Goal: Task Accomplishment & Management: Use online tool/utility

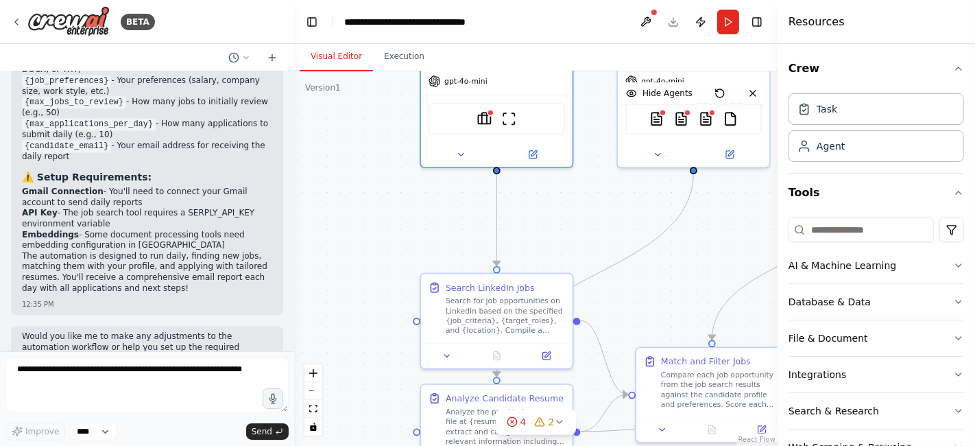
drag, startPoint x: 582, startPoint y: 314, endPoint x: 583, endPoint y: 201, distance: 113.2
click at [583, 201] on div ".deletable-edge-delete-btn { width: 20px; height: 20px; border: 0px solid #ffff…" at bounding box center [536, 258] width 484 height 375
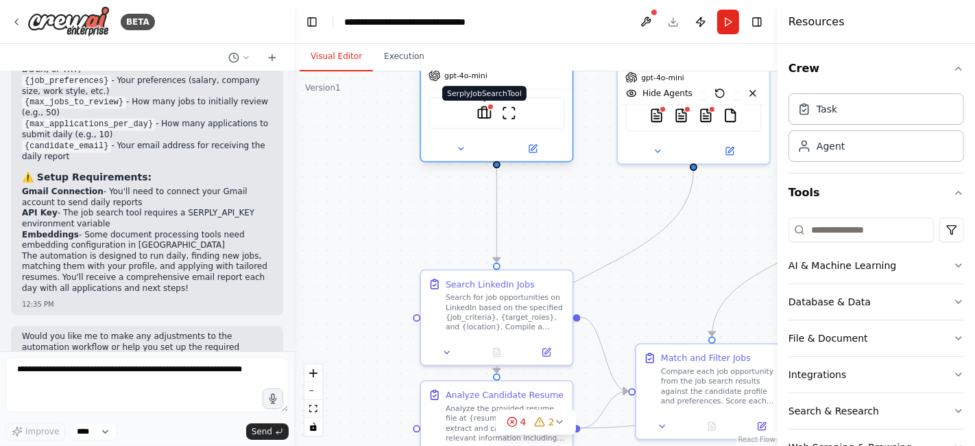
click at [490, 110] on img at bounding box center [484, 113] width 15 height 15
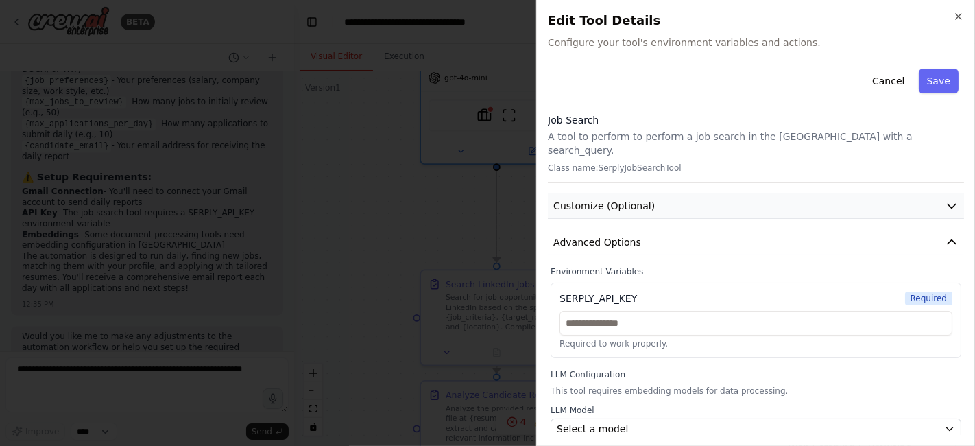
click at [720, 195] on button "Customize (Optional)" at bounding box center [756, 205] width 416 height 25
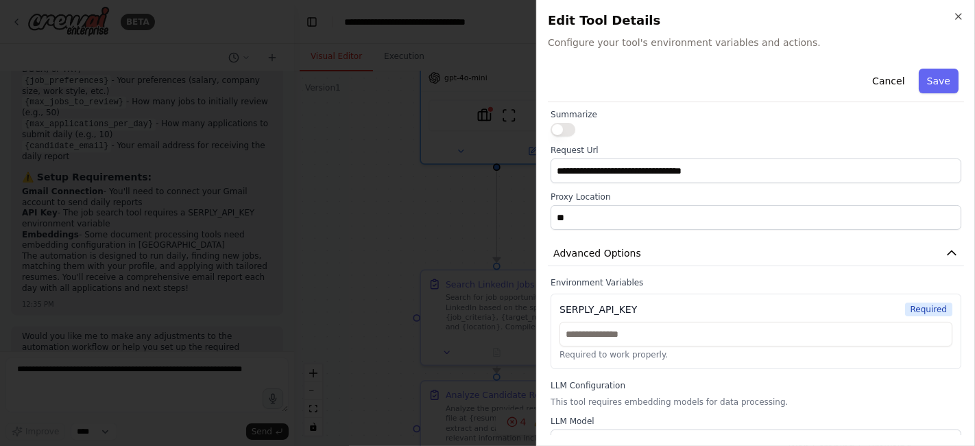
scroll to position [119, 0]
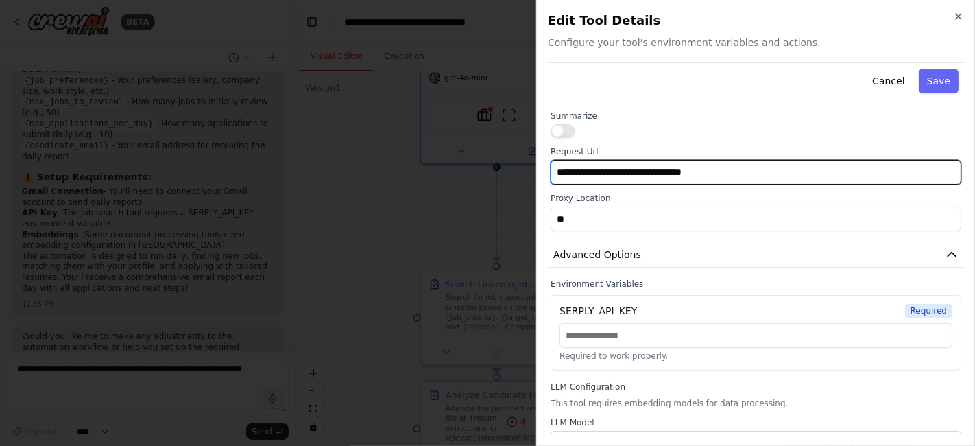
drag, startPoint x: 733, startPoint y: 158, endPoint x: 545, endPoint y: 169, distance: 187.6
click at [545, 169] on div "**********" at bounding box center [755, 223] width 439 height 446
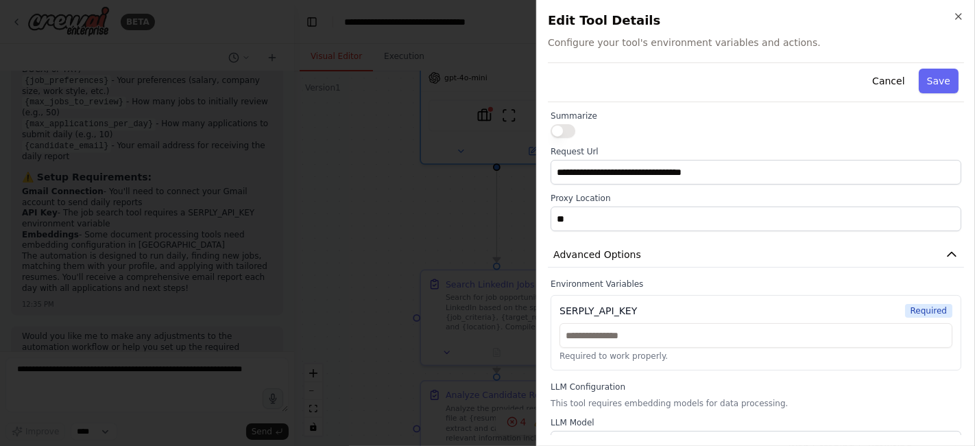
click at [687, 124] on div at bounding box center [756, 131] width 411 height 14
click at [620, 323] on input "text" at bounding box center [756, 335] width 393 height 25
paste input "**********"
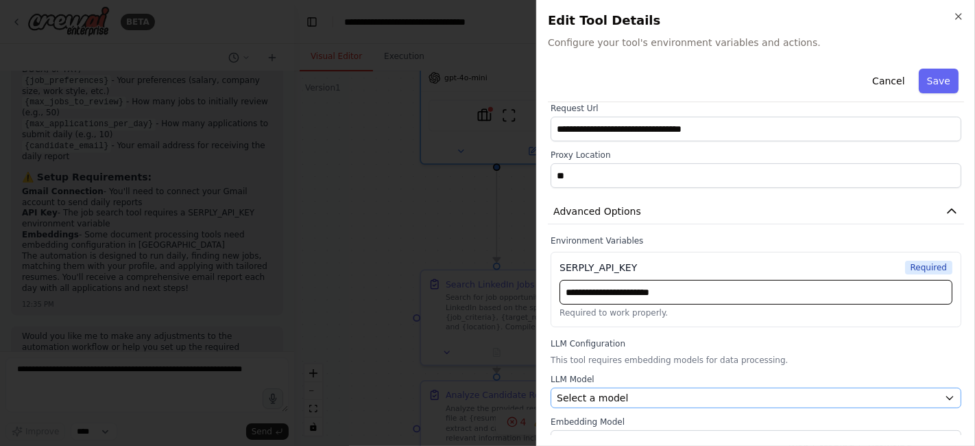
type input "**********"
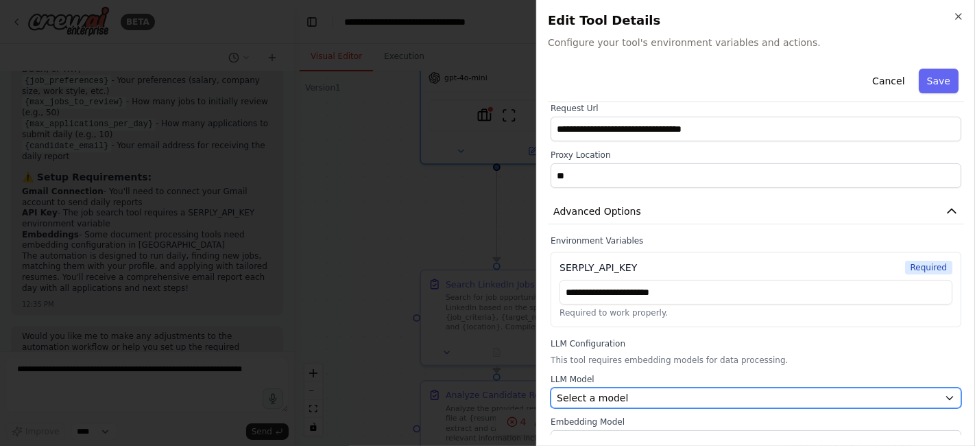
click at [672, 391] on div "Select a model" at bounding box center [748, 398] width 382 height 14
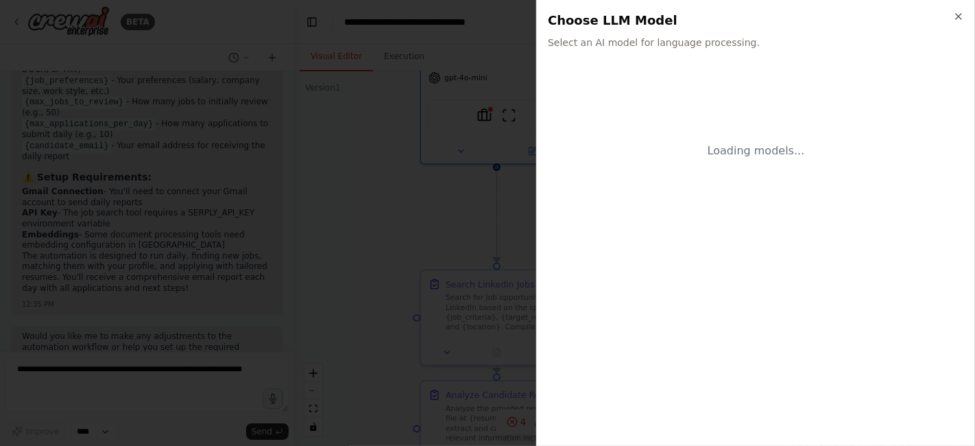
scroll to position [0, 0]
click at [572, 73] on span "Back" at bounding box center [576, 70] width 23 height 14
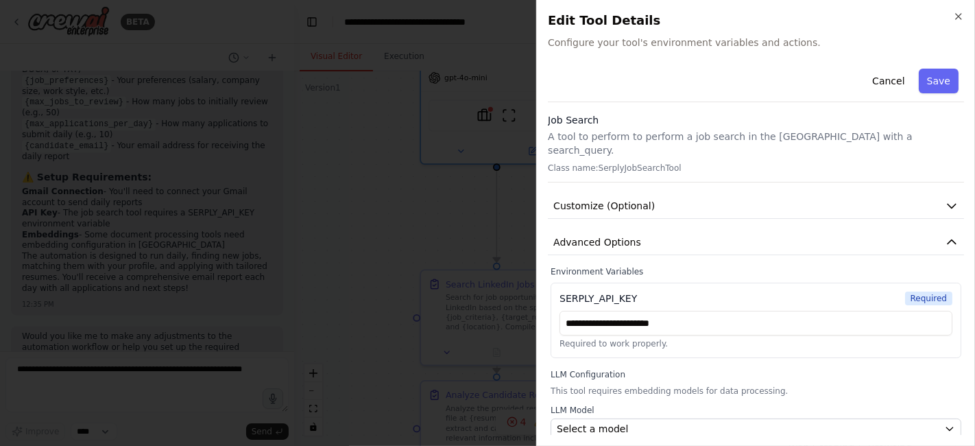
scroll to position [31, 0]
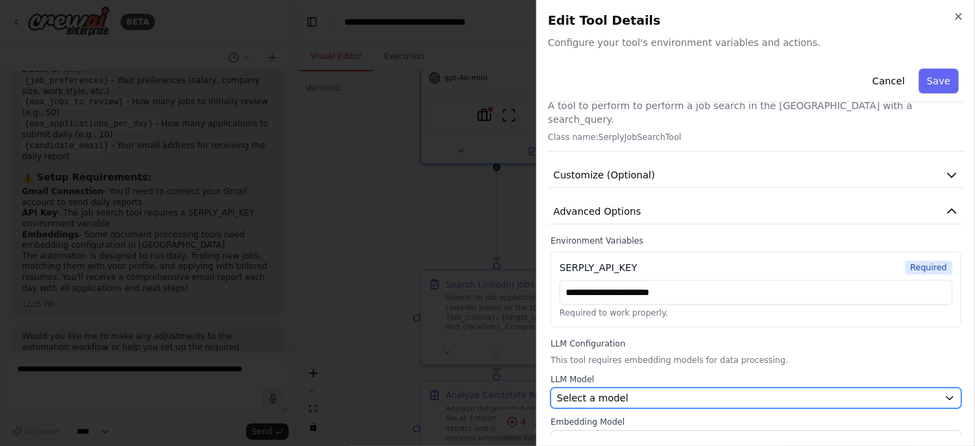
click at [826, 391] on div "Select a model" at bounding box center [748, 398] width 382 height 14
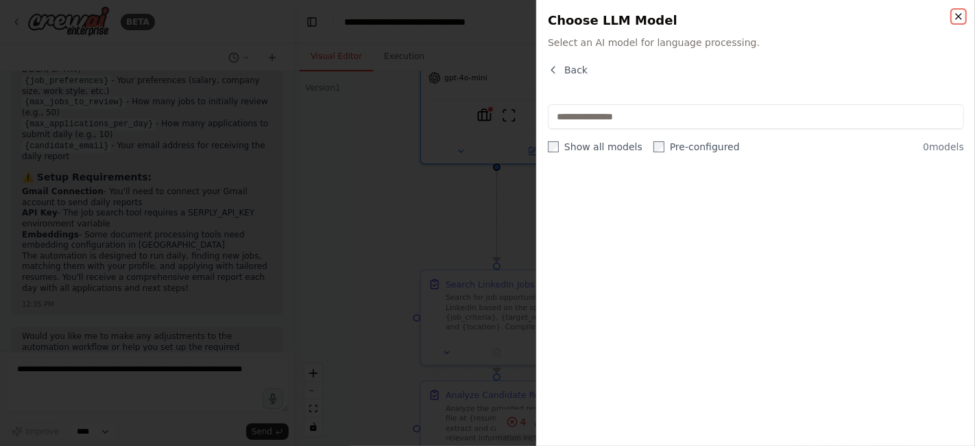
click at [960, 16] on icon "button" at bounding box center [958, 16] width 11 height 11
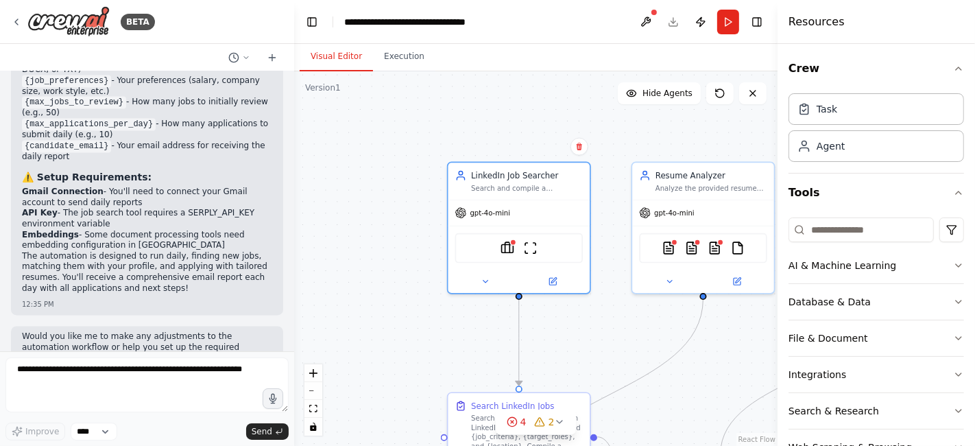
drag, startPoint x: 624, startPoint y: 228, endPoint x: 642, endPoint y: 354, distance: 127.6
click at [642, 354] on div ".deletable-edge-delete-btn { width: 20px; height: 20px; border: 0px solid #ffff…" at bounding box center [536, 258] width 484 height 375
click at [509, 244] on img at bounding box center [508, 246] width 14 height 14
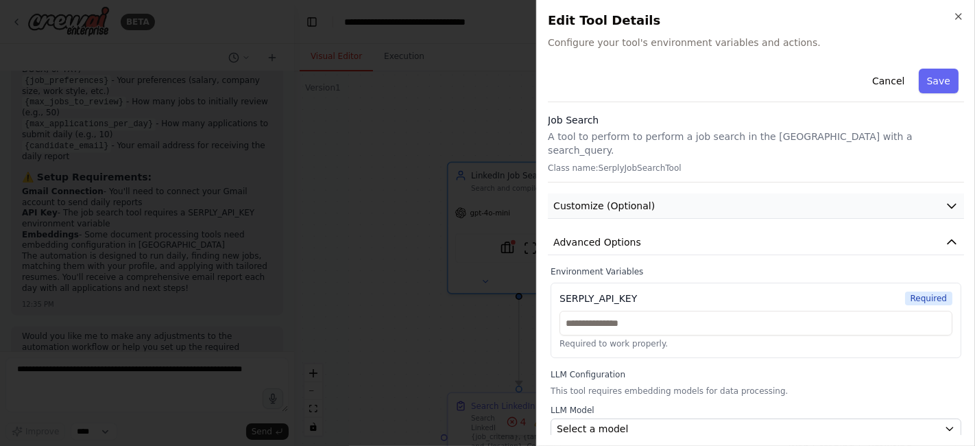
scroll to position [31, 0]
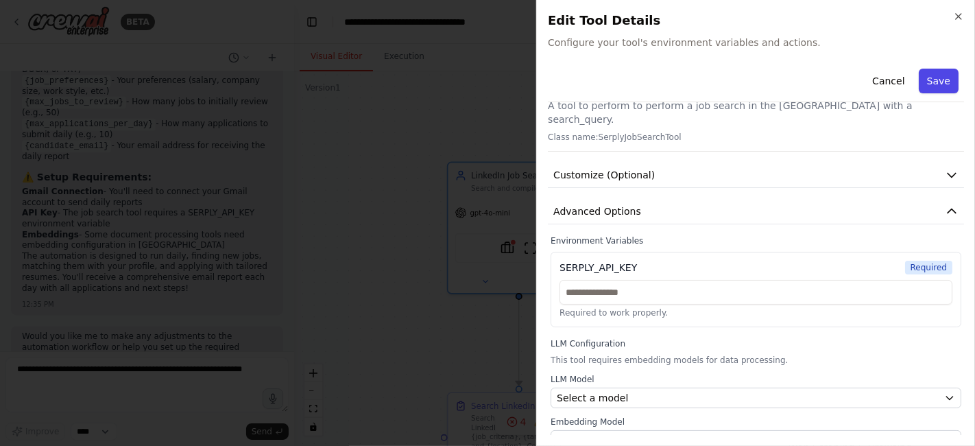
click at [941, 79] on button "Save" at bounding box center [939, 81] width 40 height 25
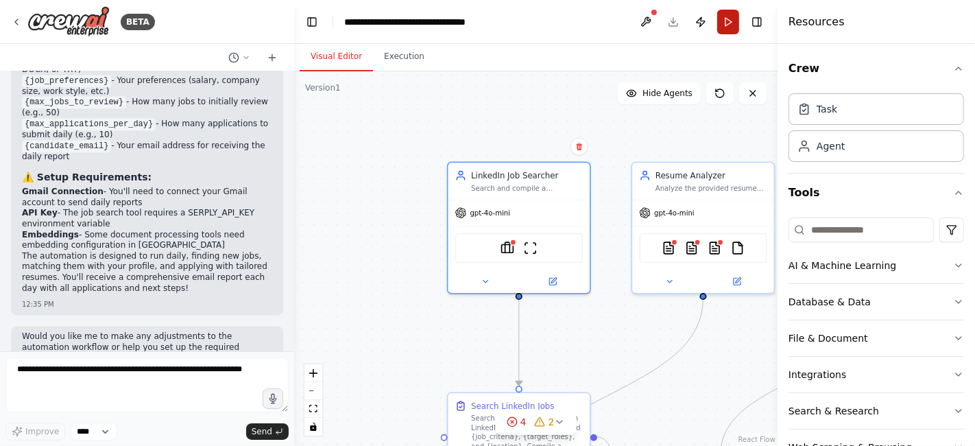
click at [728, 21] on button "Run" at bounding box center [728, 22] width 22 height 25
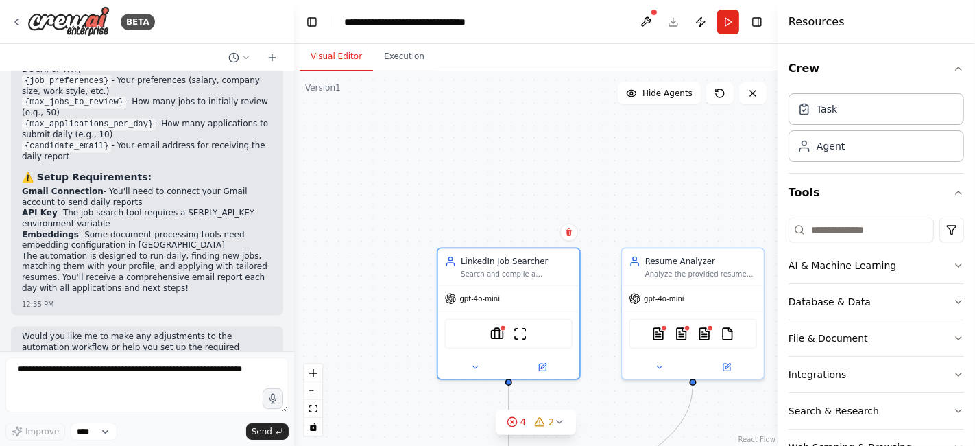
drag, startPoint x: 419, startPoint y: 96, endPoint x: 409, endPoint y: 178, distance: 82.3
click at [409, 178] on div ".deletable-edge-delete-btn { width: 20px; height: 20px; border: 0px solid #ffff…" at bounding box center [536, 258] width 484 height 375
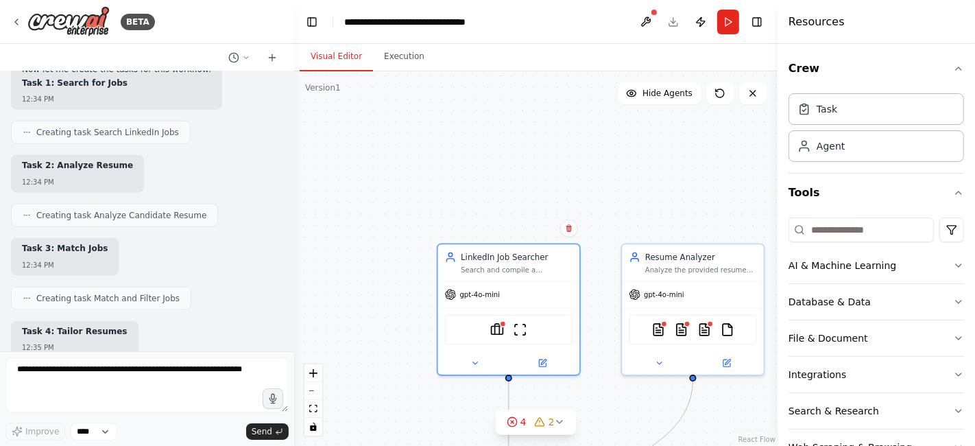
scroll to position [1244, 0]
click at [74, 21] on img at bounding box center [68, 21] width 82 height 31
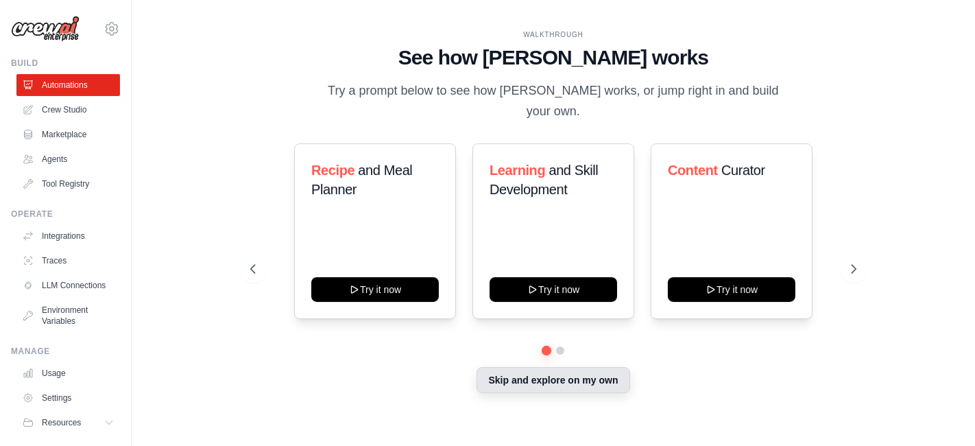
click at [590, 373] on button "Skip and explore on my own" at bounding box center [553, 380] width 153 height 26
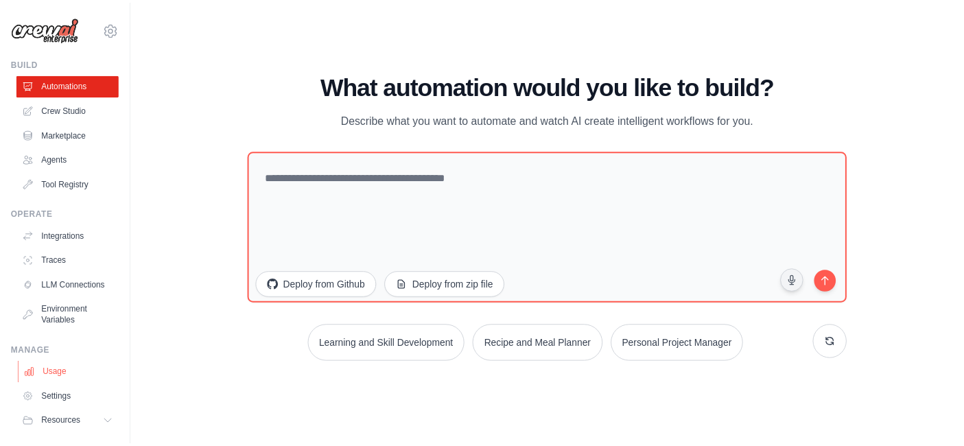
scroll to position [45, 0]
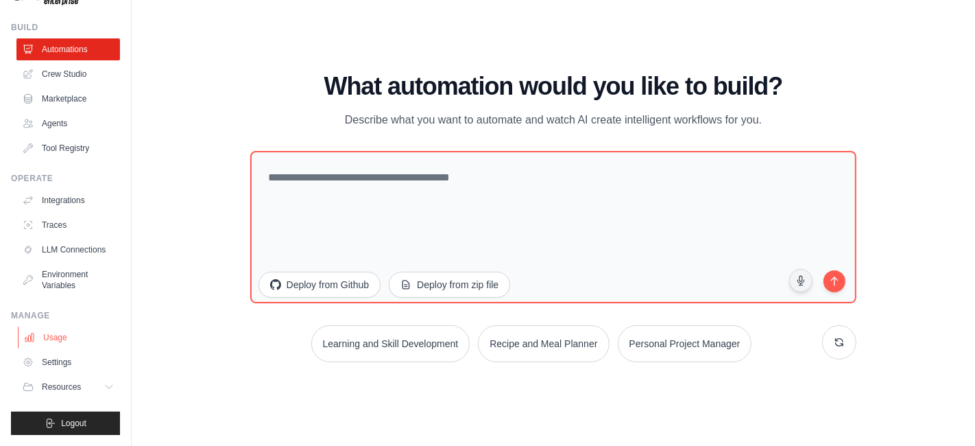
click at [49, 334] on link "Usage" at bounding box center [70, 338] width 104 height 22
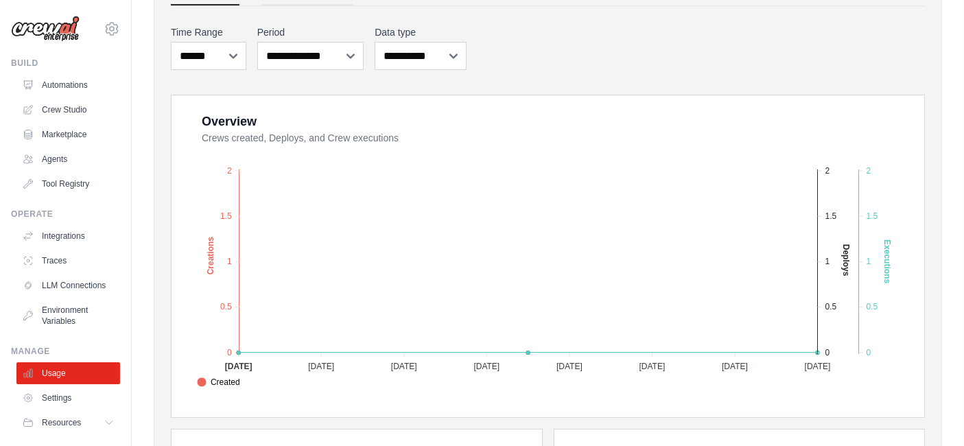
scroll to position [166, 0]
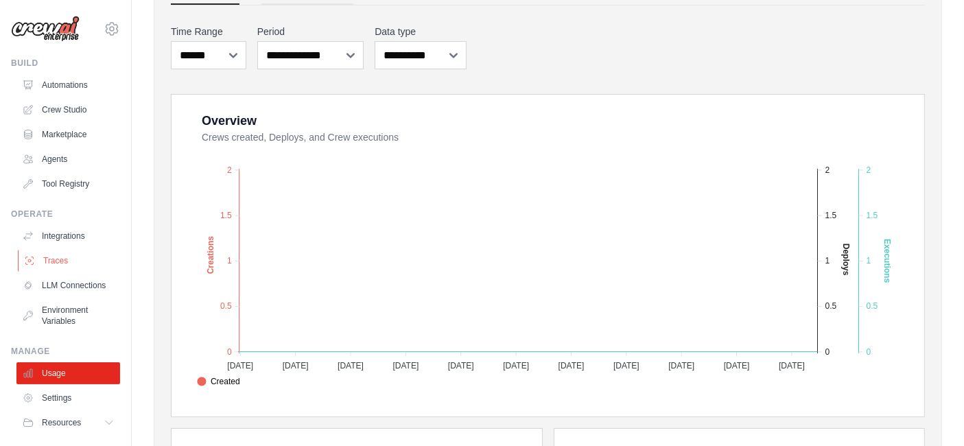
click at [51, 259] on link "Traces" at bounding box center [70, 261] width 104 height 22
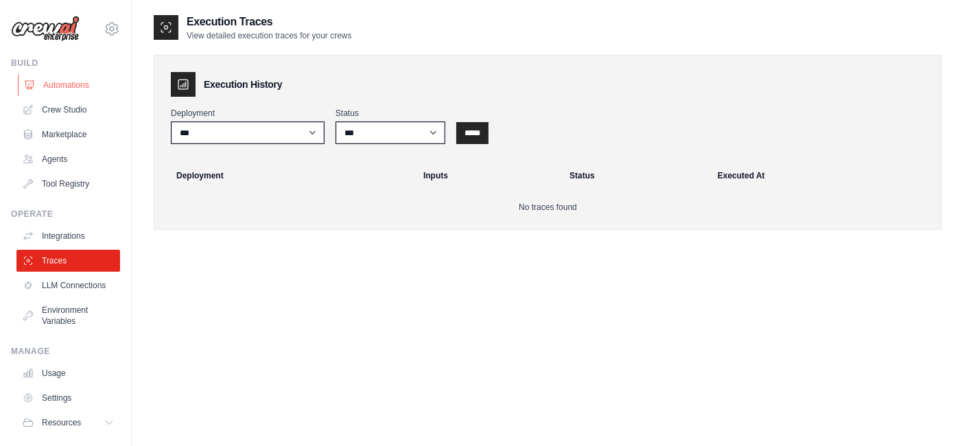
click at [70, 82] on link "Automations" at bounding box center [70, 85] width 104 height 22
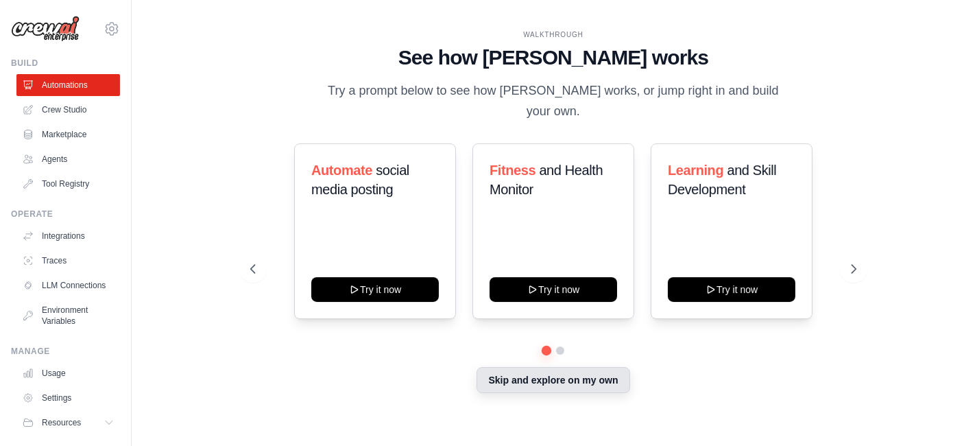
click at [575, 376] on button "Skip and explore on my own" at bounding box center [553, 380] width 153 height 26
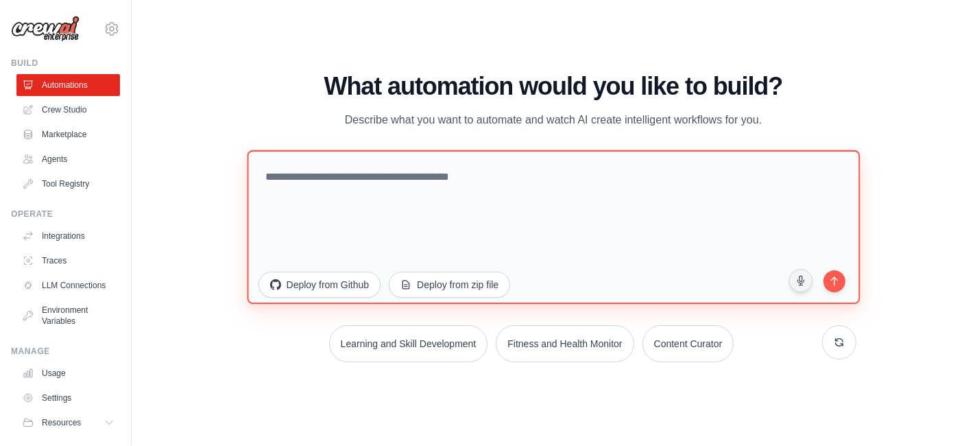
click at [442, 224] on textarea at bounding box center [553, 227] width 613 height 154
paste textarea "**********"
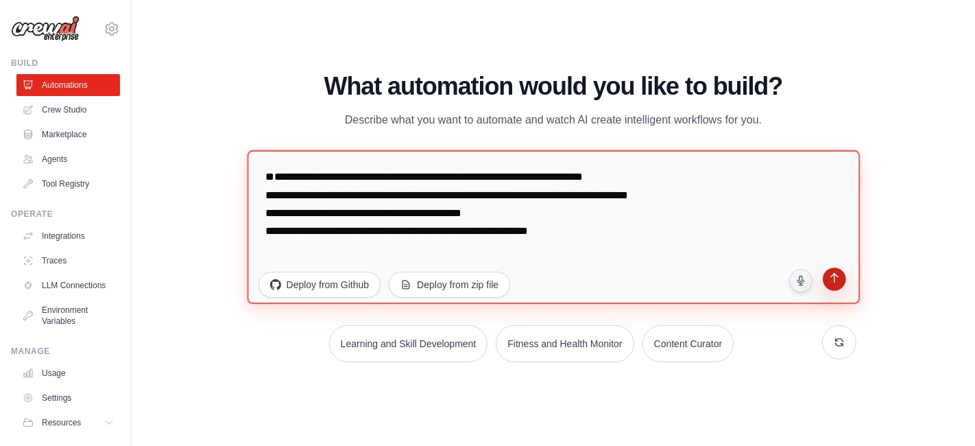
type textarea "**********"
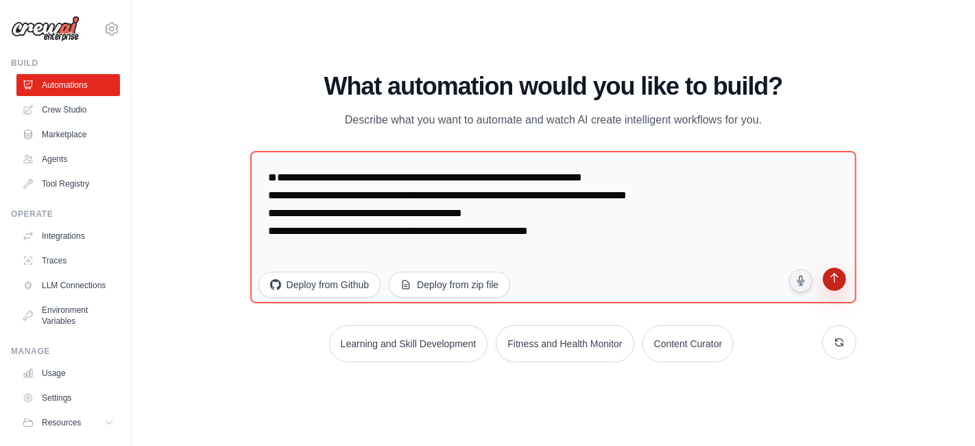
click at [838, 283] on icon "submit" at bounding box center [835, 279] width 13 height 13
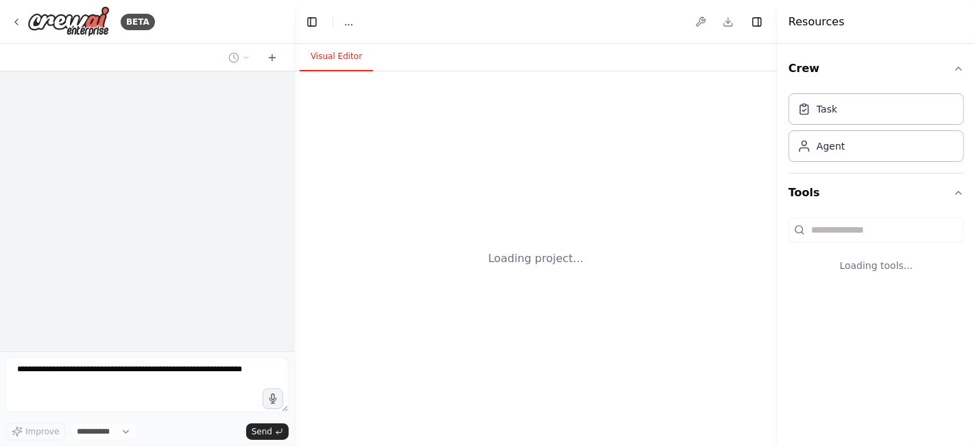
select select "****"
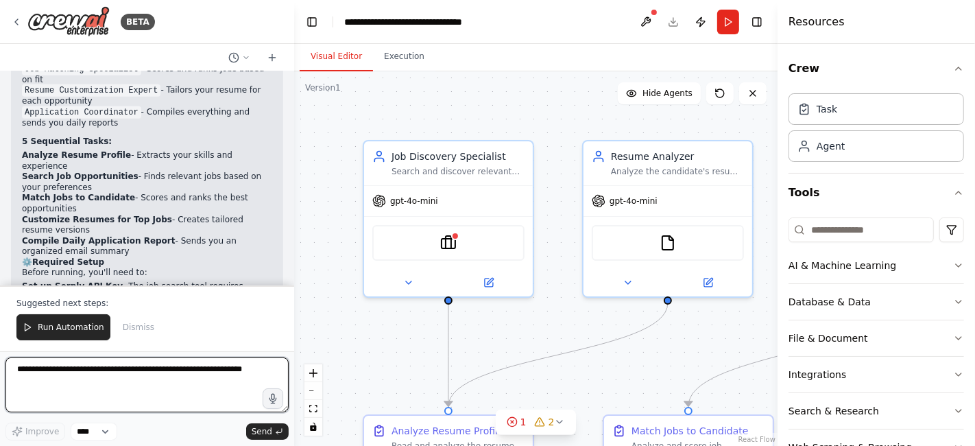
scroll to position [1561, 0]
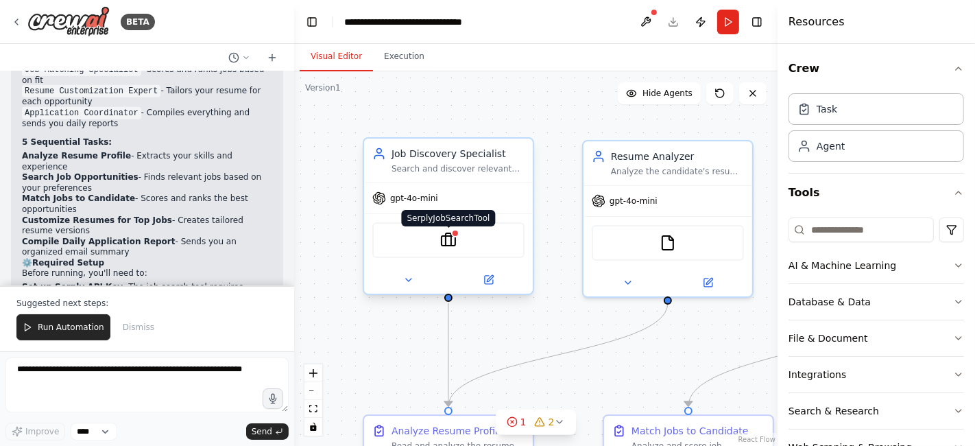
click at [453, 243] on img at bounding box center [448, 240] width 16 height 16
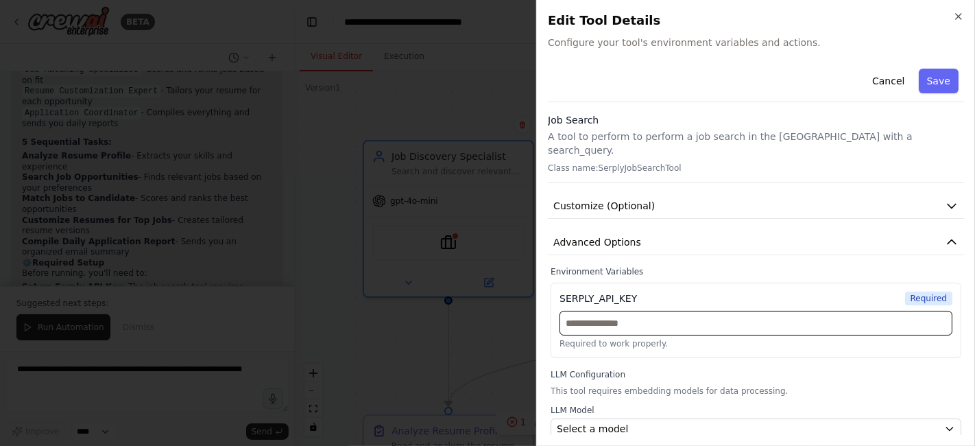
click at [704, 311] on input "text" at bounding box center [756, 323] width 393 height 25
paste input "**********"
type input "**********"
paste input "**********"
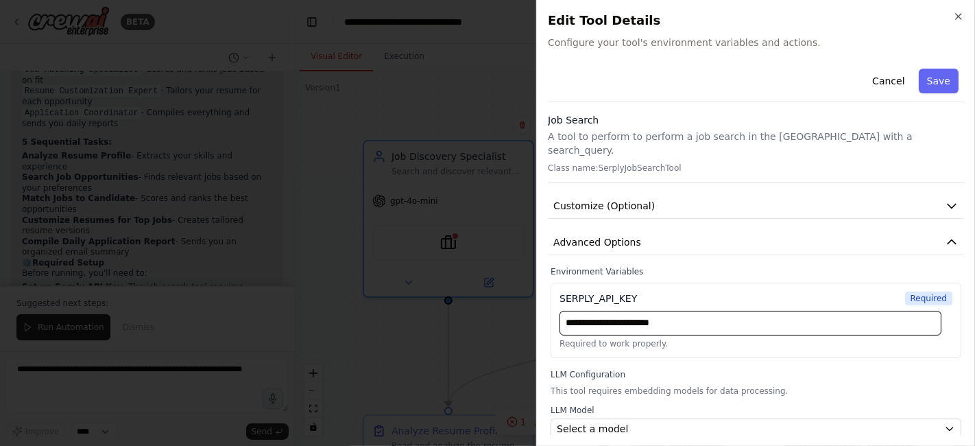
scroll to position [31, 0]
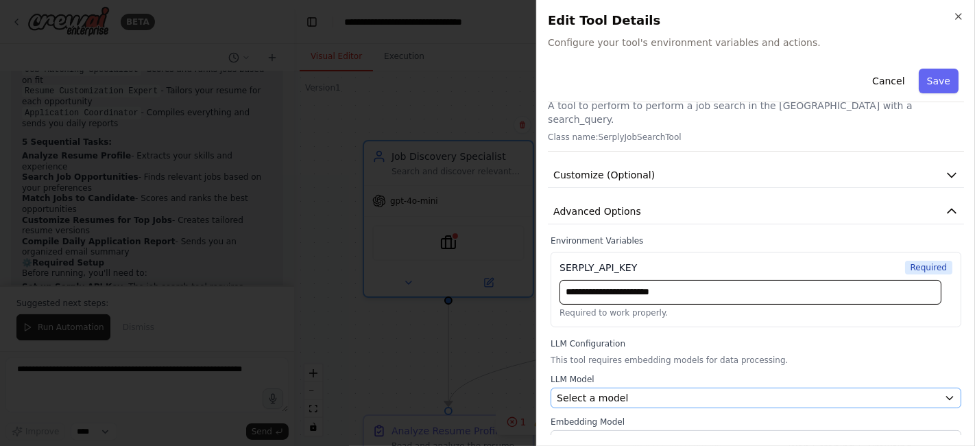
type input "**********"
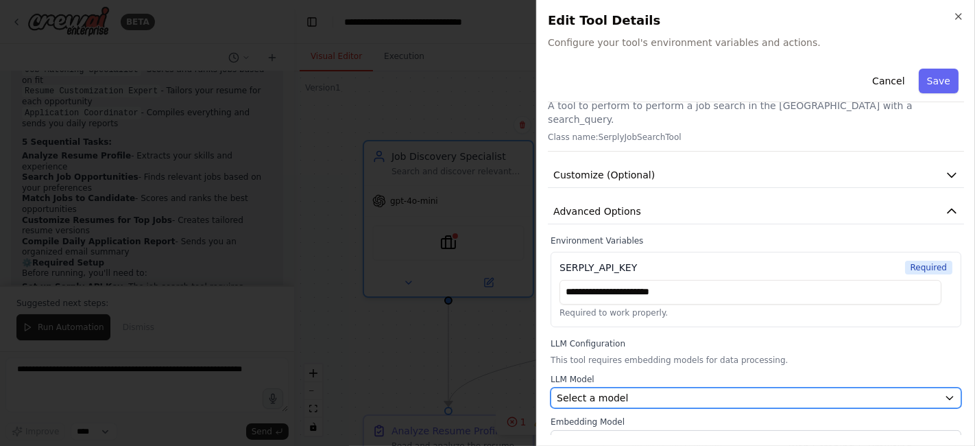
click at [876, 391] on div "Select a model" at bounding box center [748, 398] width 382 height 14
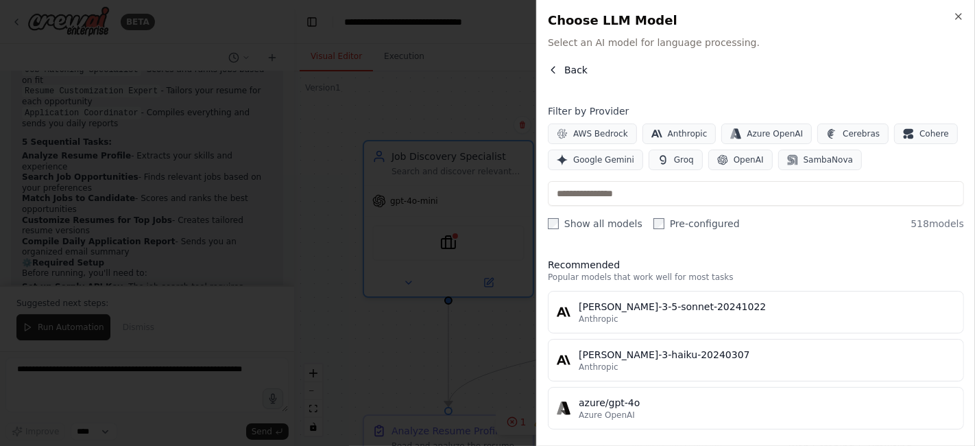
click at [578, 69] on span "Back" at bounding box center [576, 70] width 23 height 14
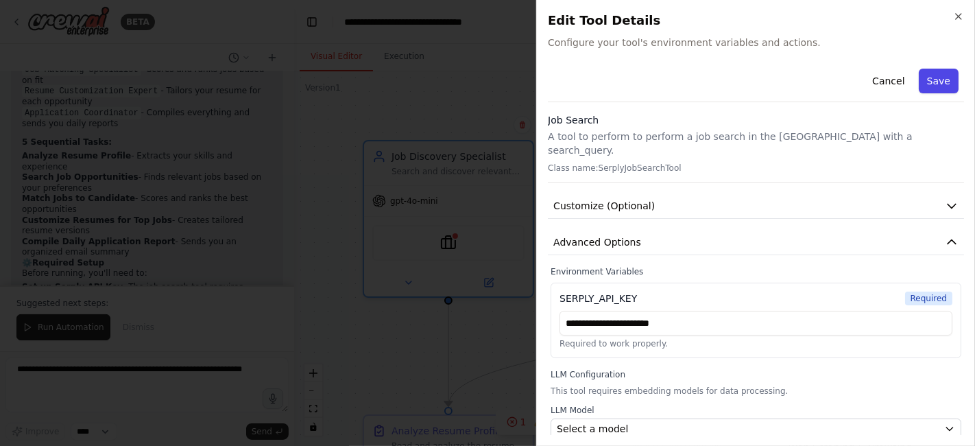
click at [931, 75] on button "Save" at bounding box center [939, 81] width 40 height 25
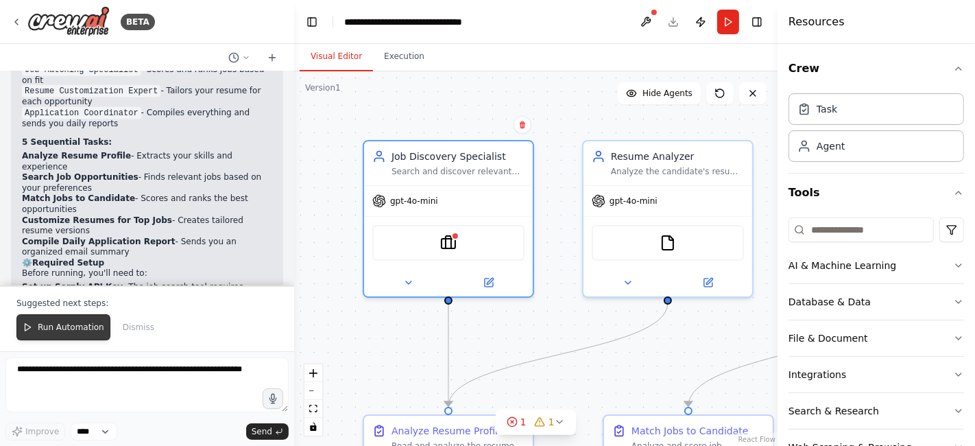
click at [78, 324] on span "Run Automation" at bounding box center [71, 327] width 67 height 11
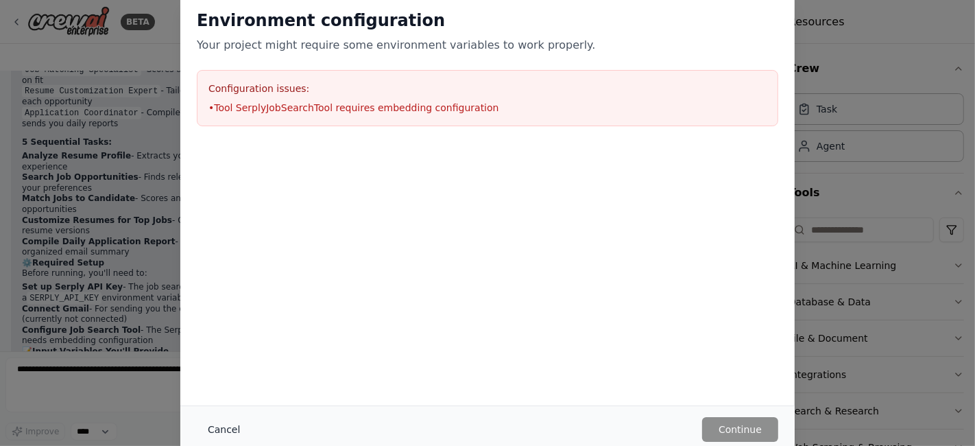
click at [215, 423] on button "Cancel" at bounding box center [224, 429] width 54 height 25
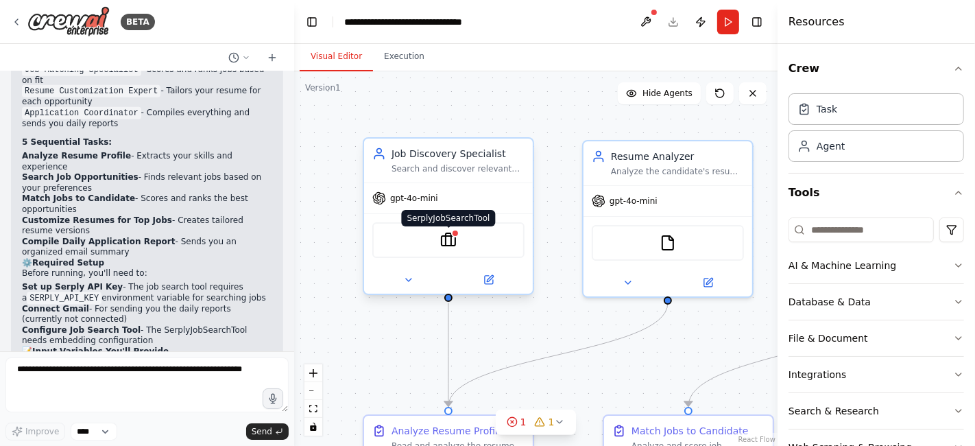
click at [451, 240] on img at bounding box center [448, 240] width 16 height 16
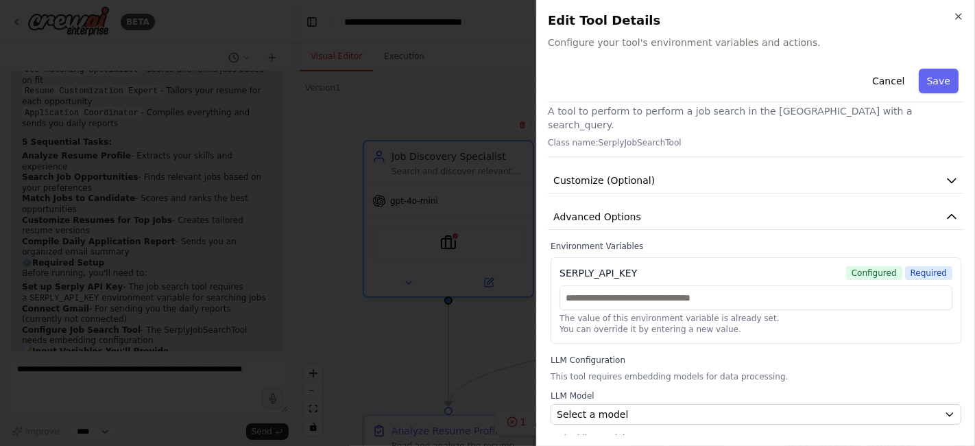
scroll to position [41, 0]
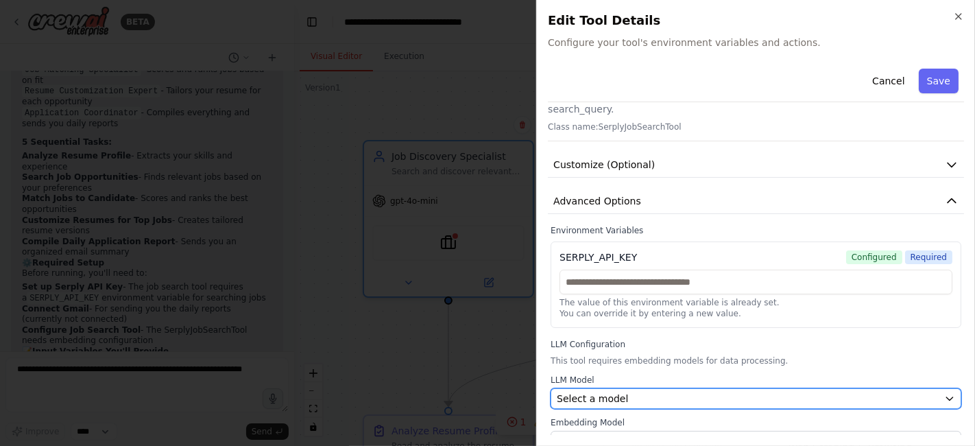
click at [605, 392] on span "Select a model" at bounding box center [592, 399] width 71 height 14
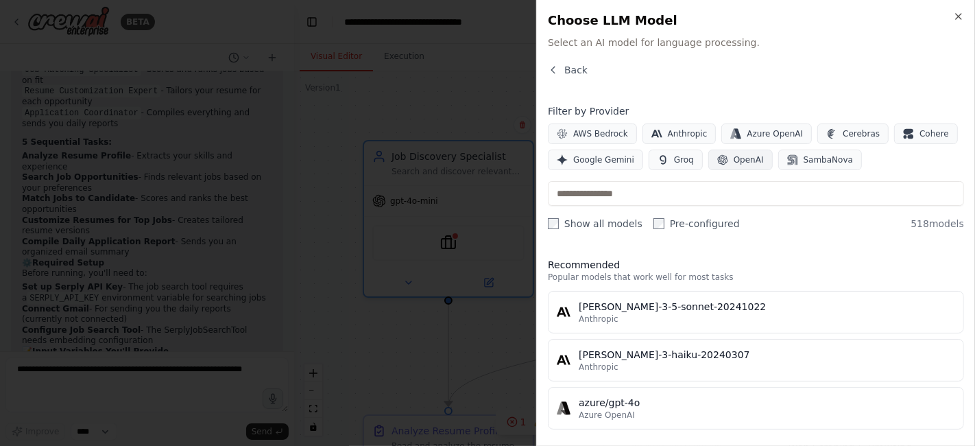
click at [737, 158] on span "OpenAI" at bounding box center [749, 159] width 30 height 11
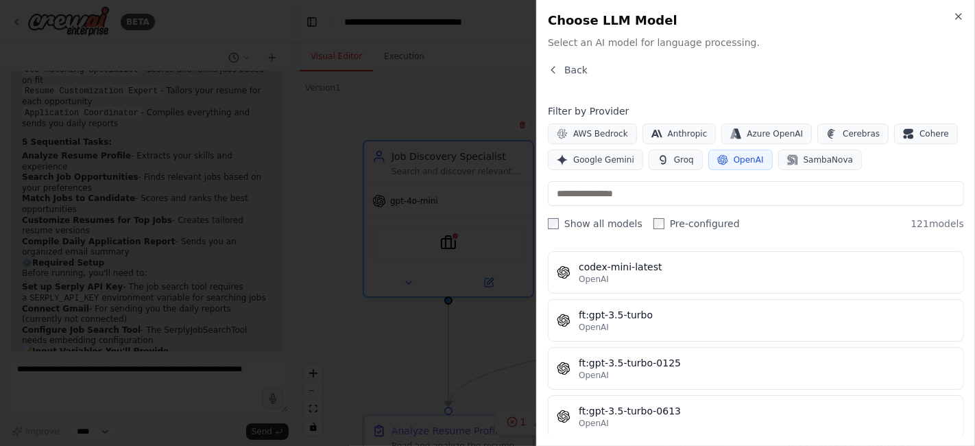
scroll to position [444, 0]
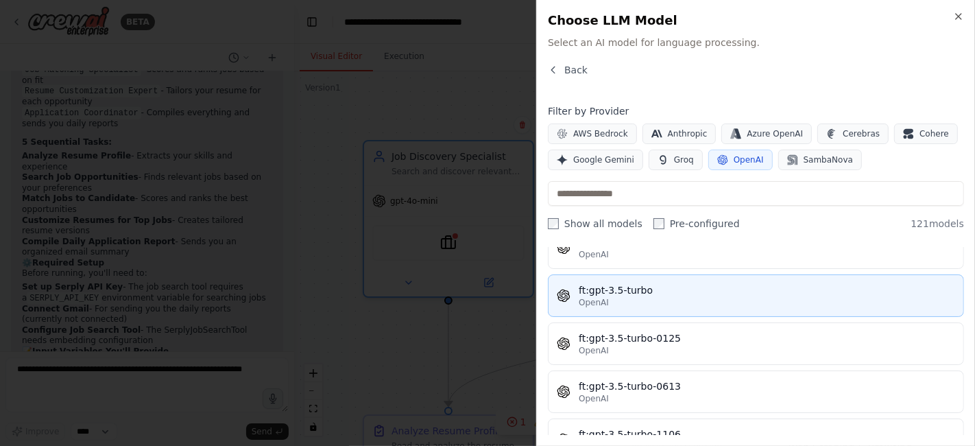
click at [702, 298] on div "OpenAI" at bounding box center [767, 302] width 377 height 11
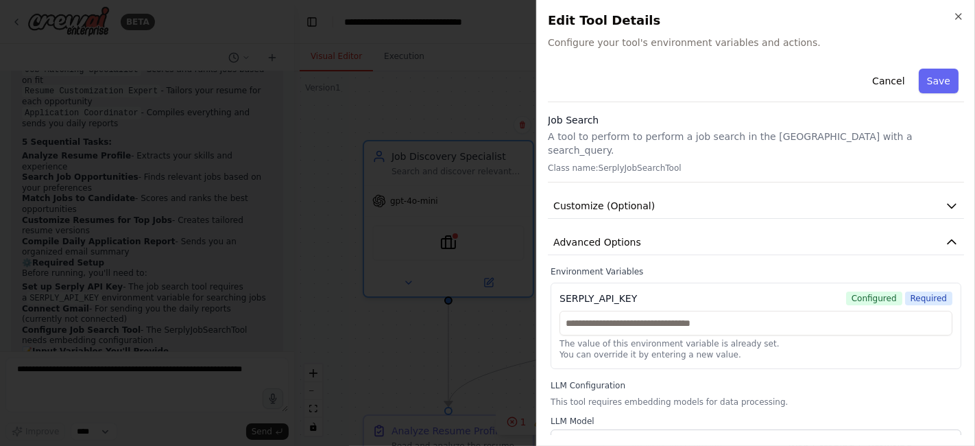
scroll to position [41, 0]
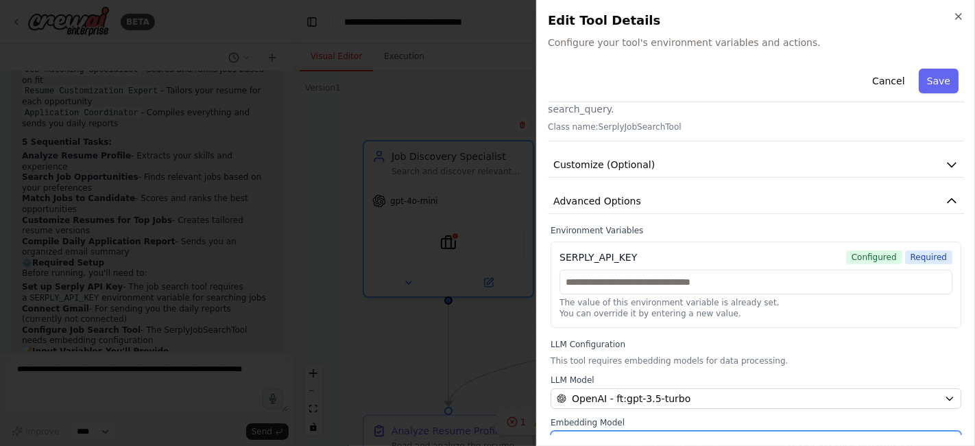
click at [667, 434] on div "Select a model" at bounding box center [748, 441] width 382 height 14
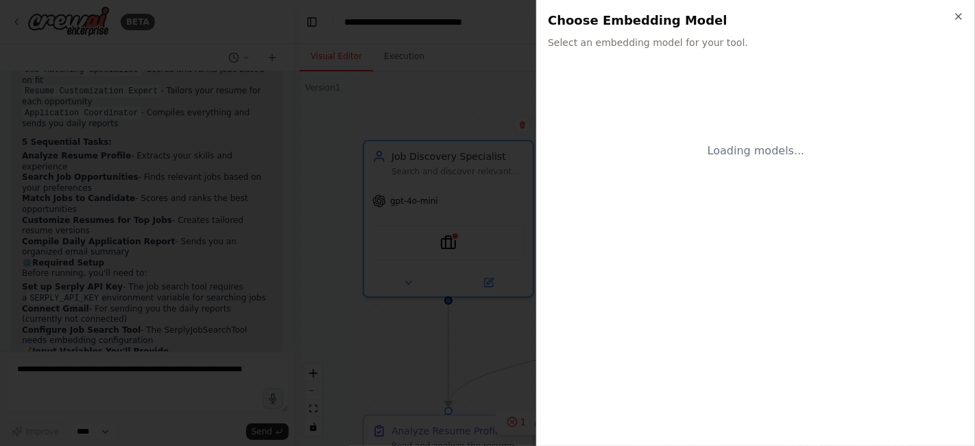
scroll to position [0, 0]
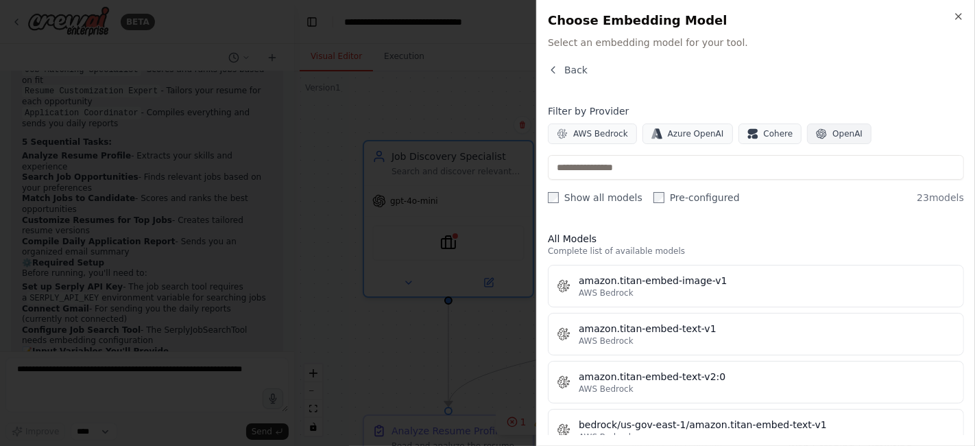
click at [833, 128] on span "OpenAI" at bounding box center [848, 133] width 30 height 11
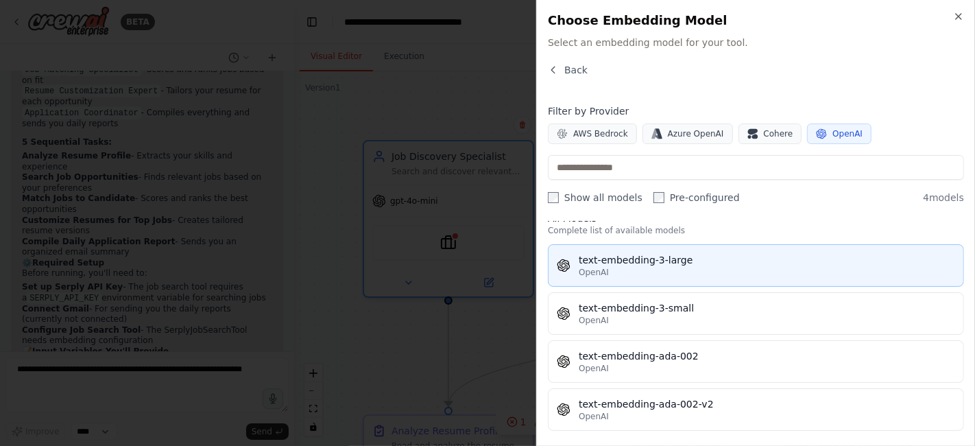
scroll to position [21, 0]
click at [728, 266] on div "OpenAI" at bounding box center [767, 271] width 377 height 11
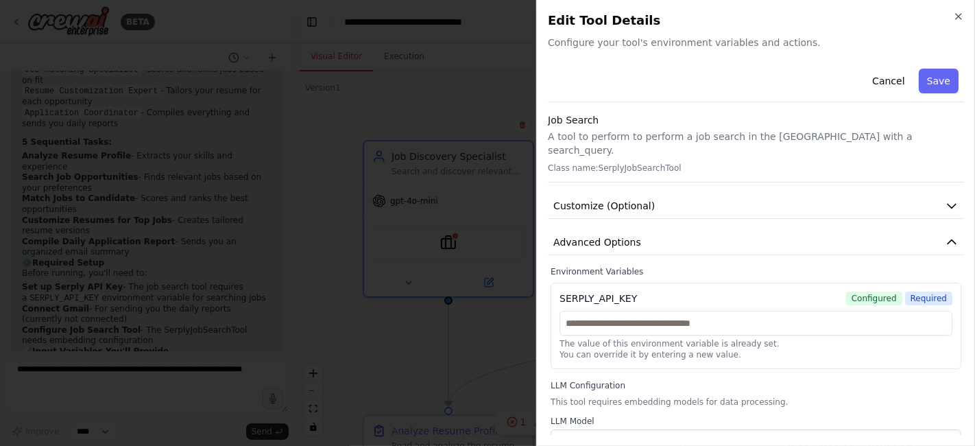
scroll to position [41, 0]
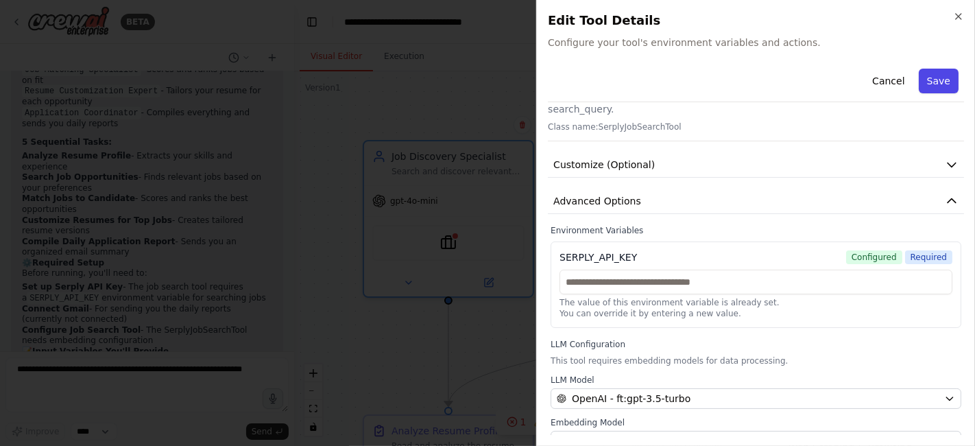
click at [921, 79] on button "Save" at bounding box center [939, 81] width 40 height 25
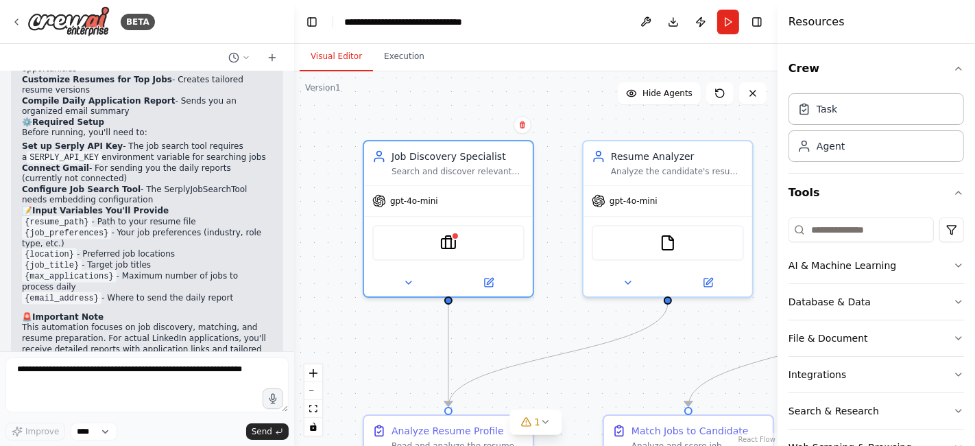
scroll to position [1705, 0]
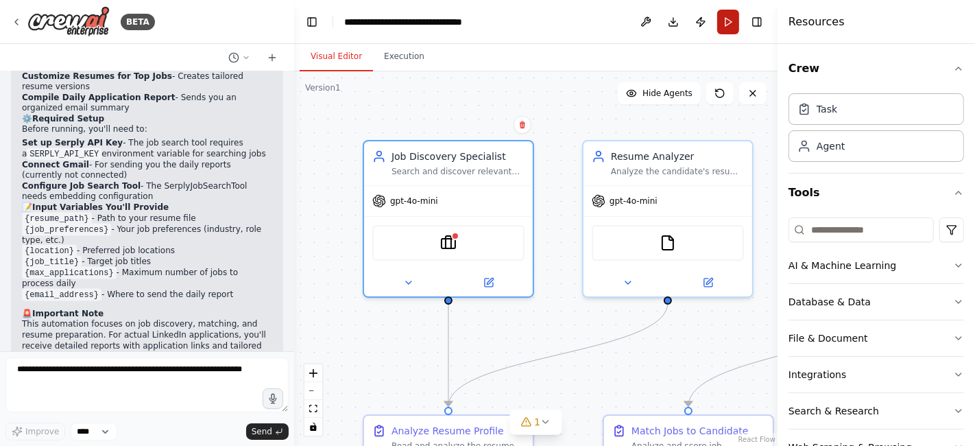
click at [731, 22] on button "Run" at bounding box center [728, 22] width 22 height 25
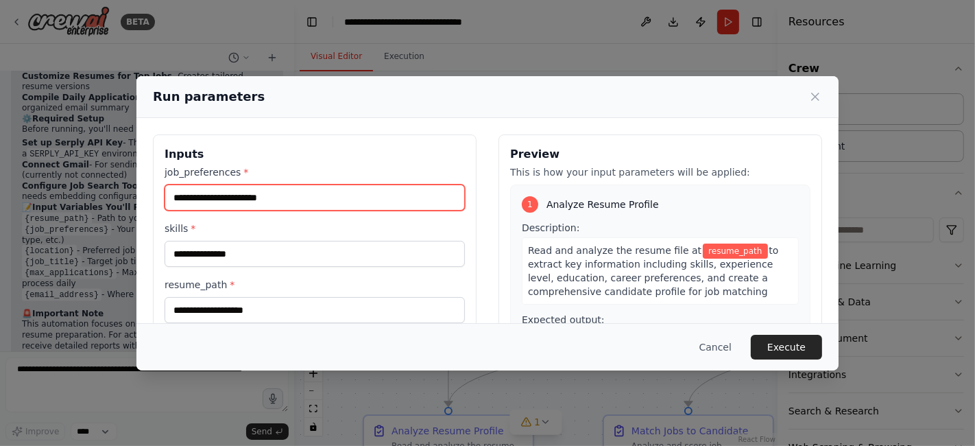
click at [323, 195] on input "job_preferences *" at bounding box center [315, 198] width 300 height 26
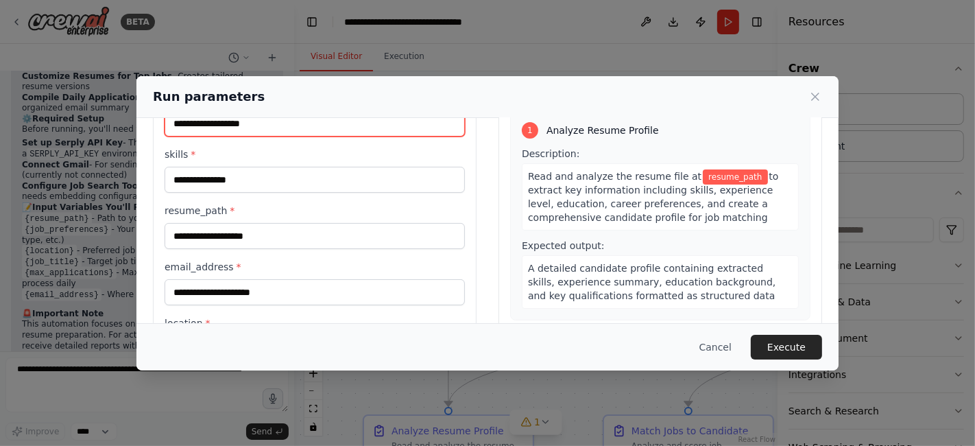
type input "**********"
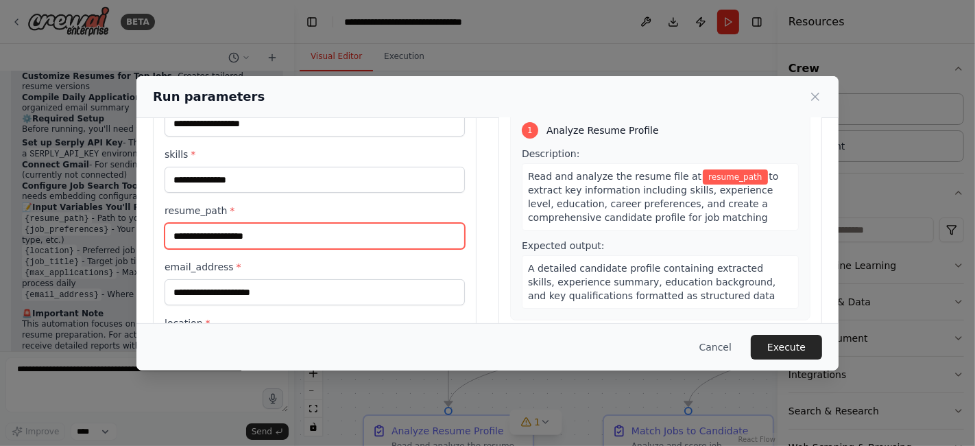
click at [254, 230] on input "resume_path *" at bounding box center [315, 236] width 300 height 26
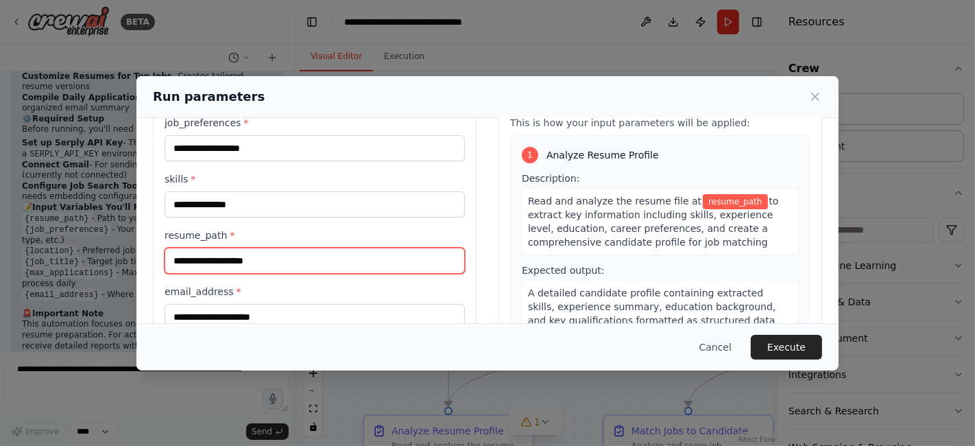
scroll to position [45, 0]
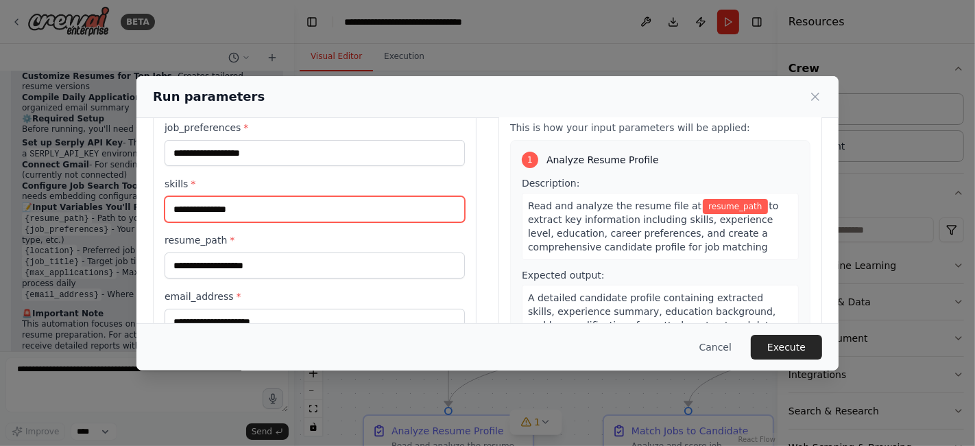
click at [266, 202] on input "skills *" at bounding box center [315, 209] width 300 height 26
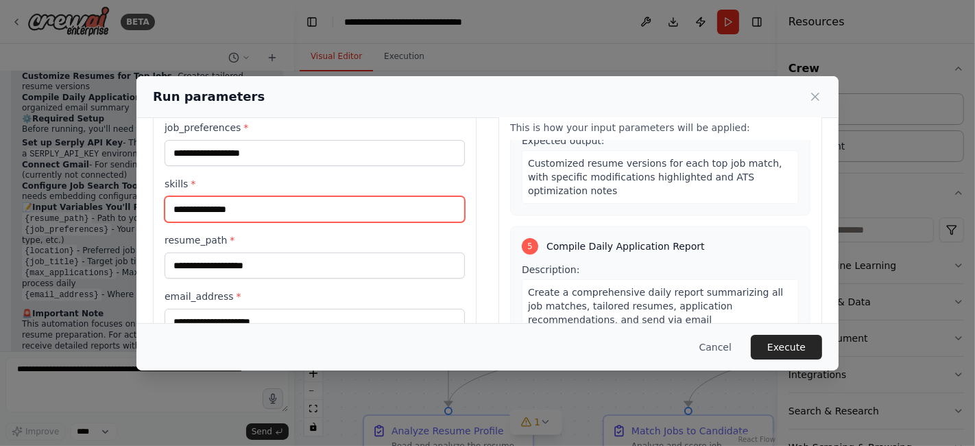
scroll to position [852, 0]
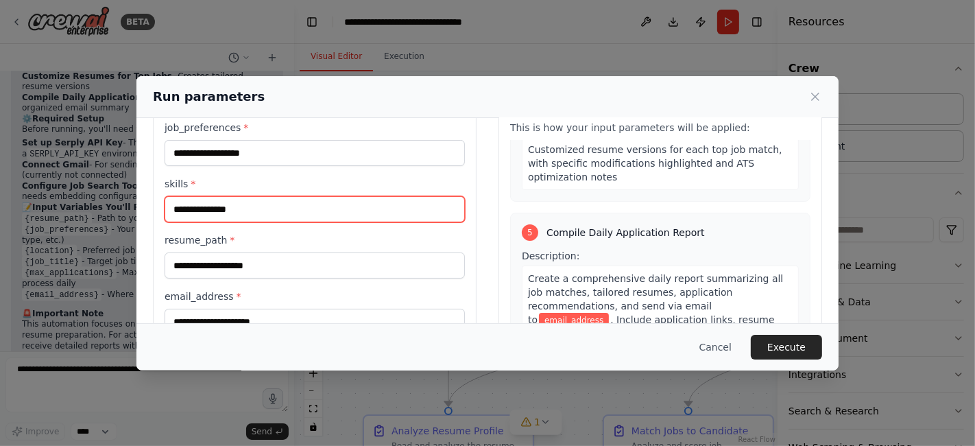
click at [244, 202] on input "skills *" at bounding box center [315, 209] width 300 height 26
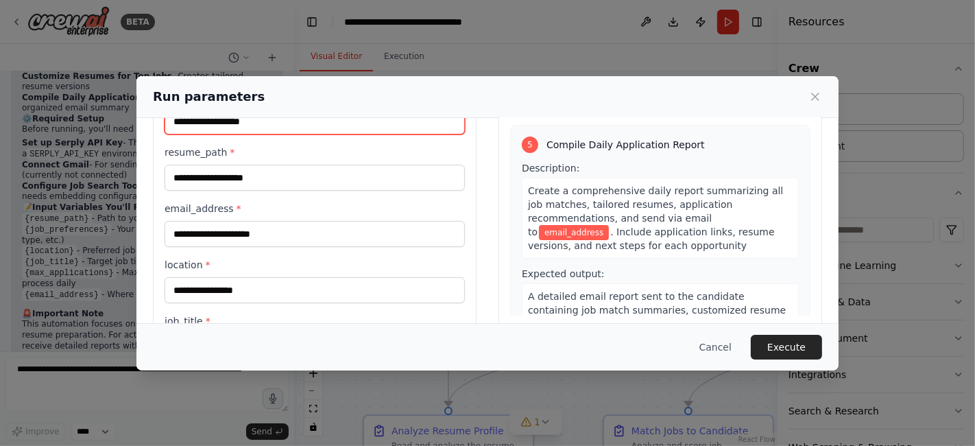
type input "**********"
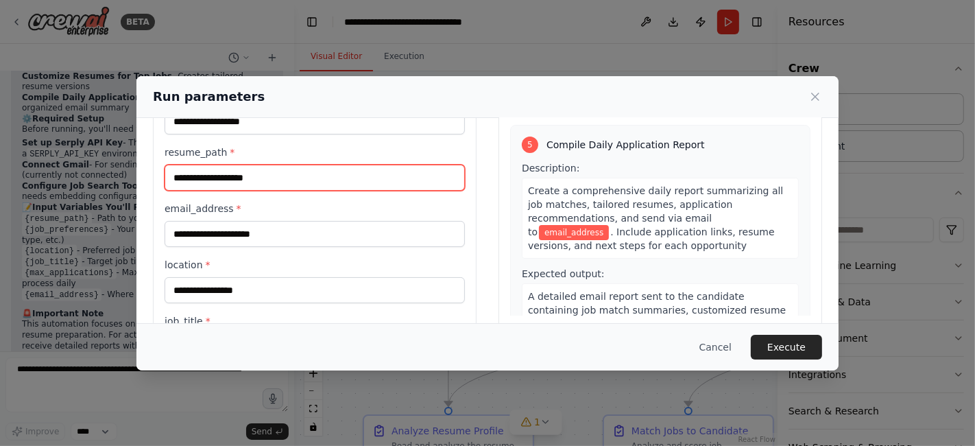
click at [241, 179] on input "resume_path *" at bounding box center [315, 178] width 300 height 26
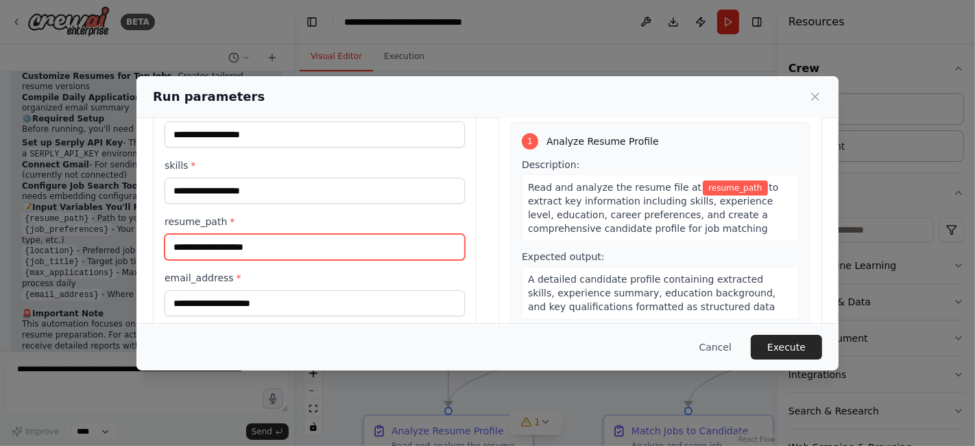
scroll to position [58, 0]
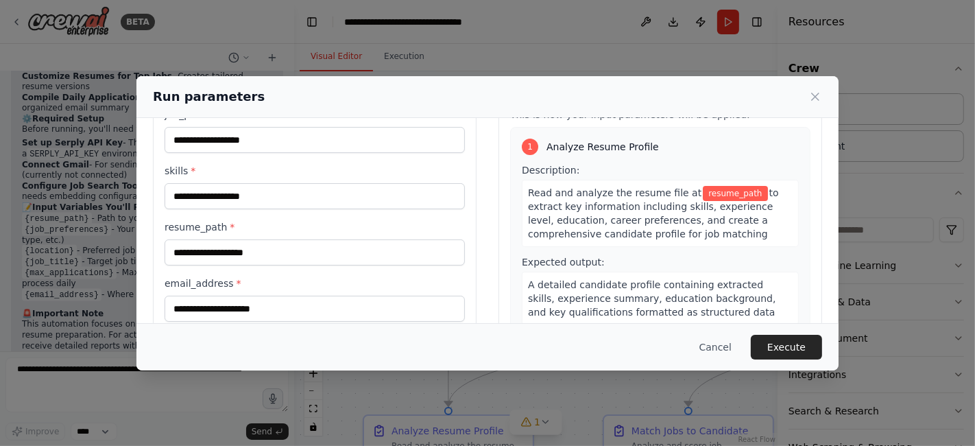
click at [707, 191] on span "resume_path" at bounding box center [735, 193] width 64 height 15
click at [709, 190] on span "resume_path" at bounding box center [735, 193] width 64 height 15
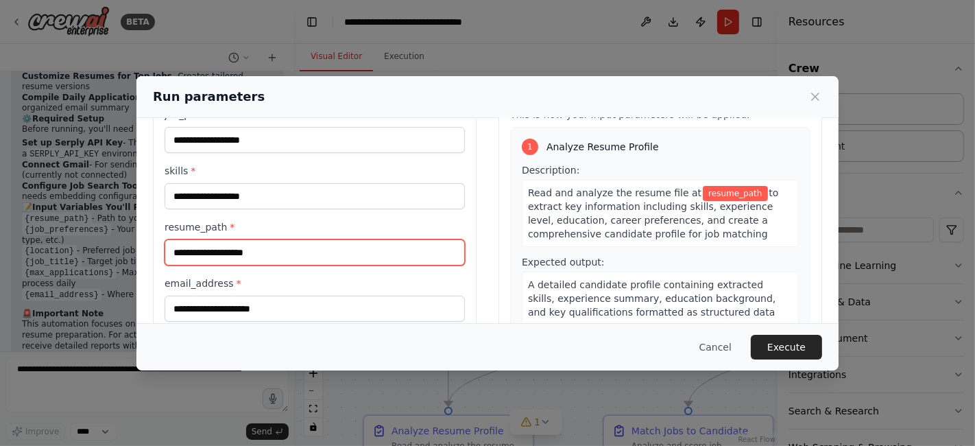
click at [283, 244] on input "resume_path *" at bounding box center [315, 252] width 300 height 26
click at [298, 252] on input "resume_path *" at bounding box center [315, 252] width 300 height 26
paste input "**********"
type input "**********"
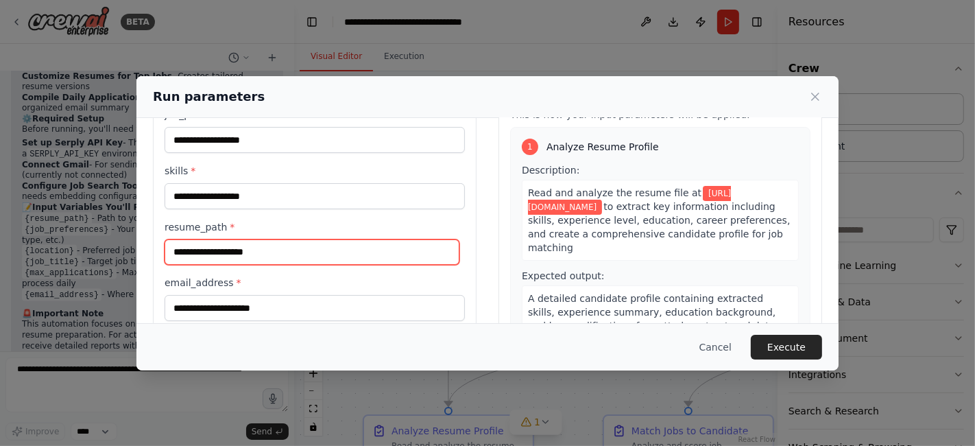
scroll to position [0, 0]
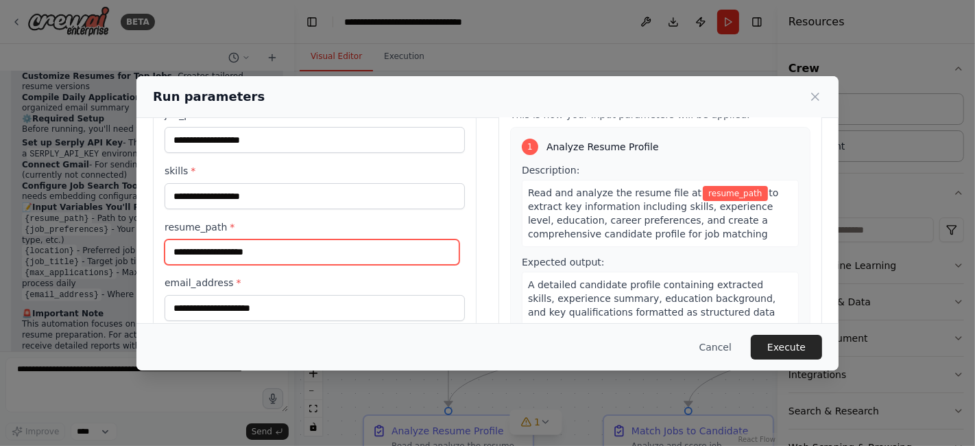
click at [351, 258] on input "resume_path *" at bounding box center [312, 251] width 295 height 25
click at [304, 256] on input "resume_path *" at bounding box center [312, 251] width 295 height 25
paste input "**********"
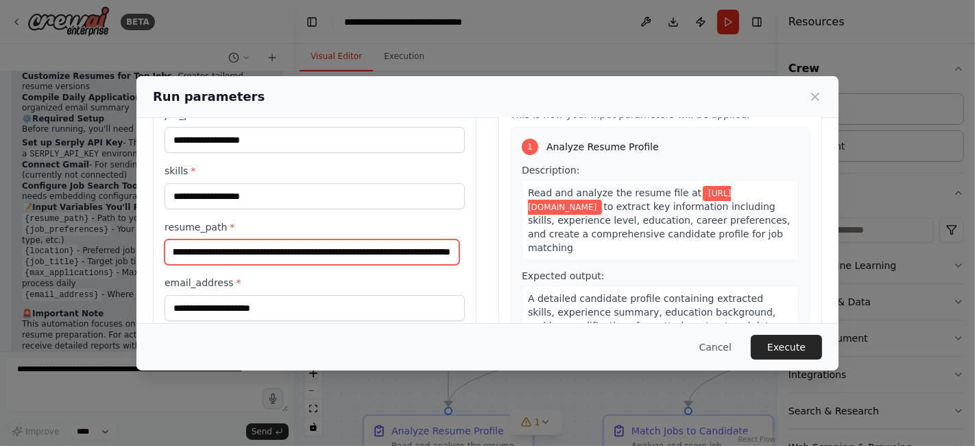
type input "**********"
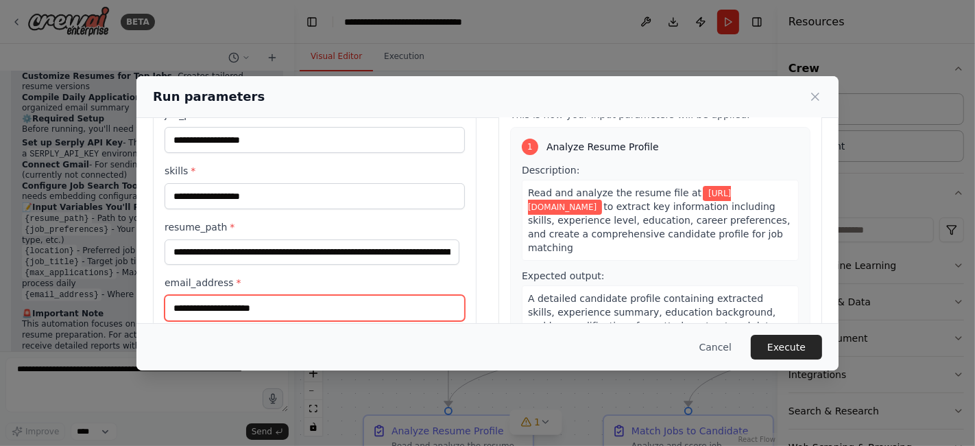
click at [294, 311] on input "email_address *" at bounding box center [315, 308] width 300 height 26
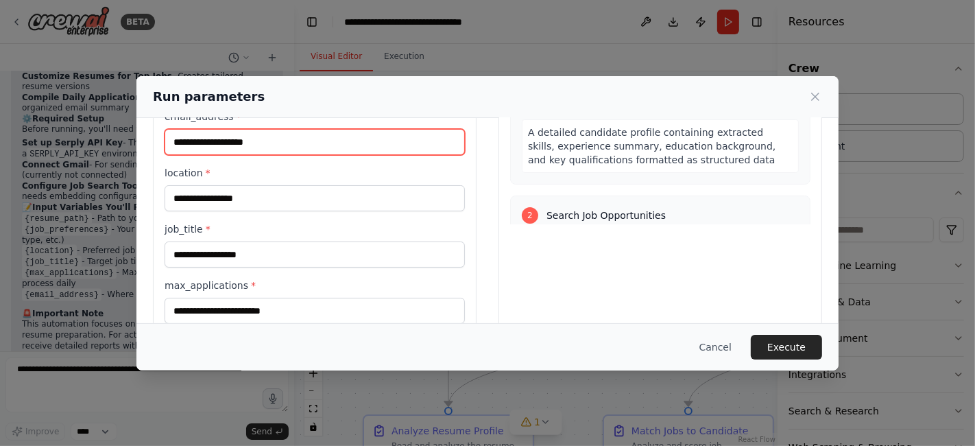
scroll to position [225, 0]
type input "**********"
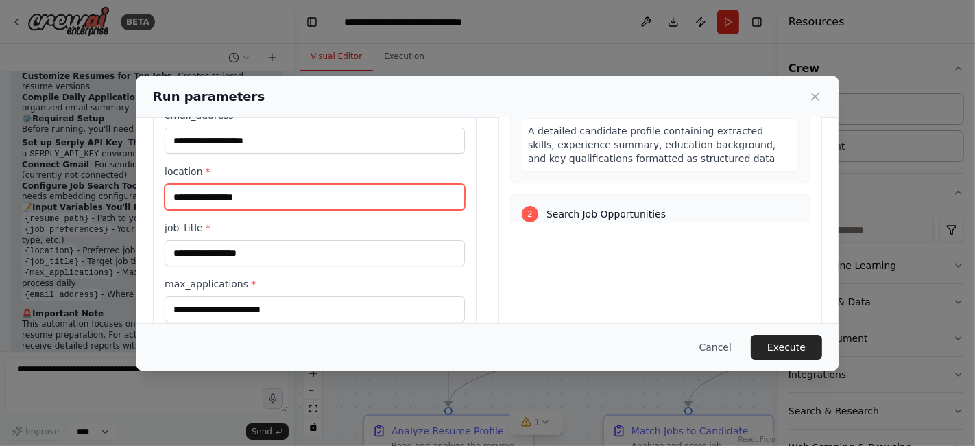
click at [292, 197] on input "location *" at bounding box center [315, 197] width 300 height 26
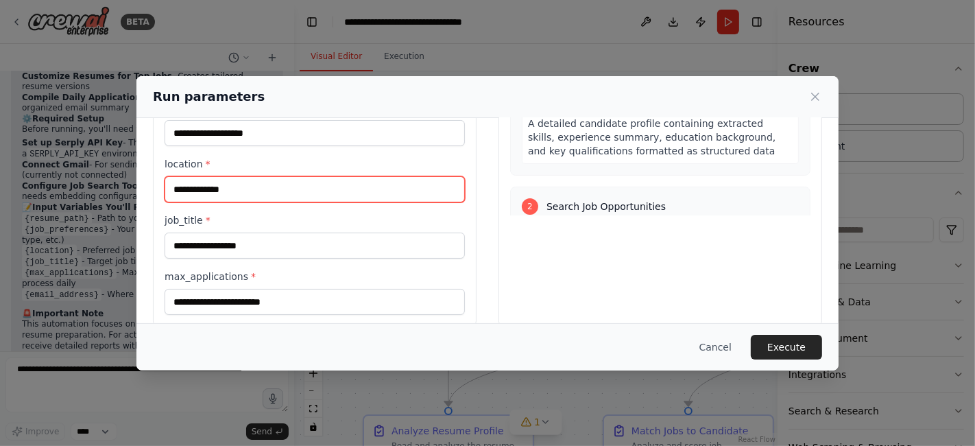
scroll to position [249, 0]
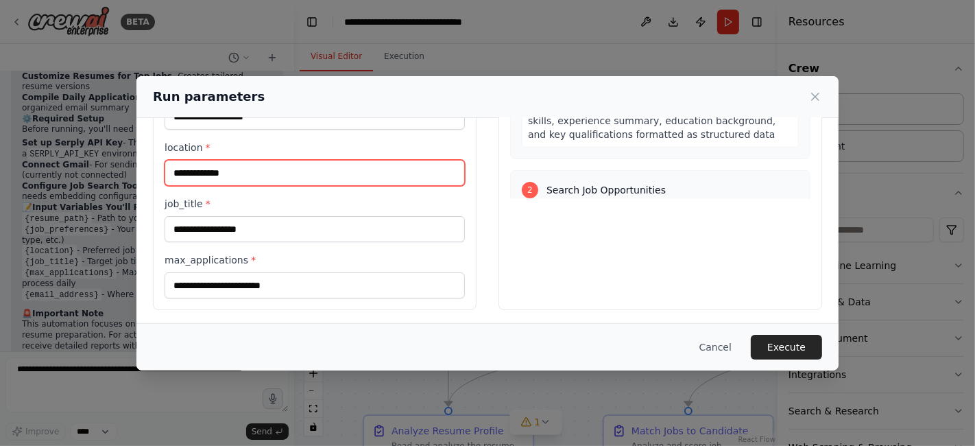
type input "**********"
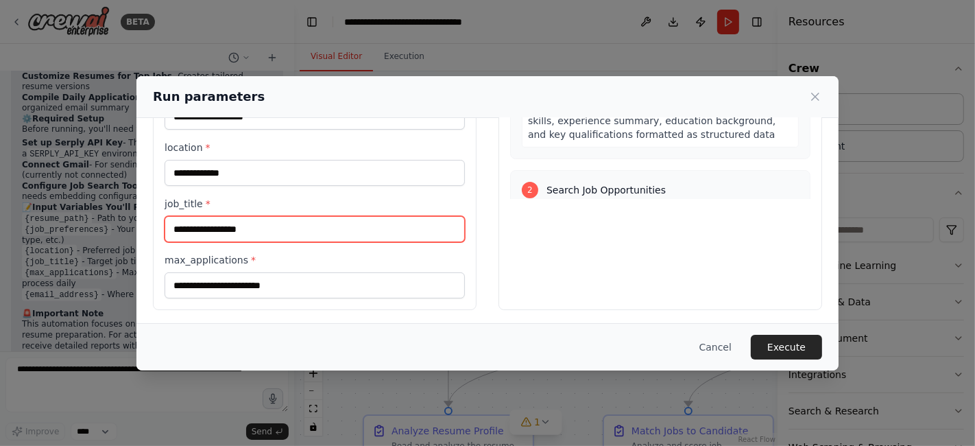
click at [246, 226] on input "job_title *" at bounding box center [315, 229] width 300 height 26
type input "**********"
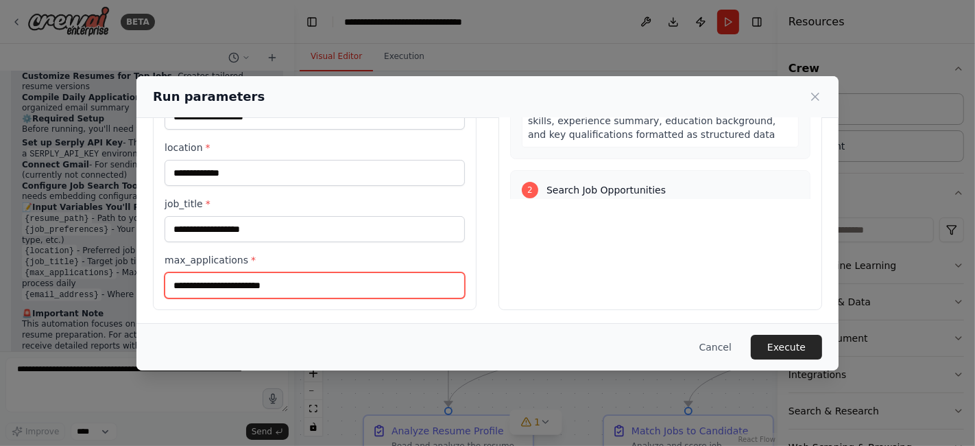
click at [211, 283] on input "max_applications *" at bounding box center [315, 285] width 300 height 26
type input "*"
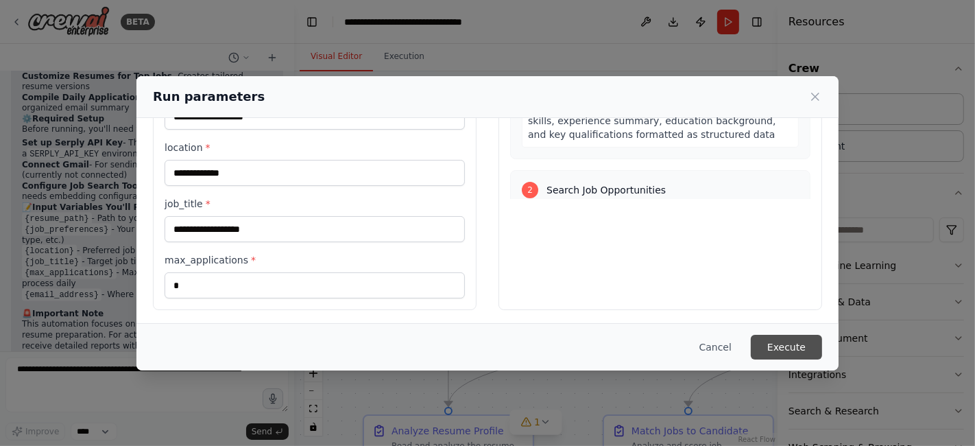
click at [787, 344] on button "Execute" at bounding box center [786, 347] width 71 height 25
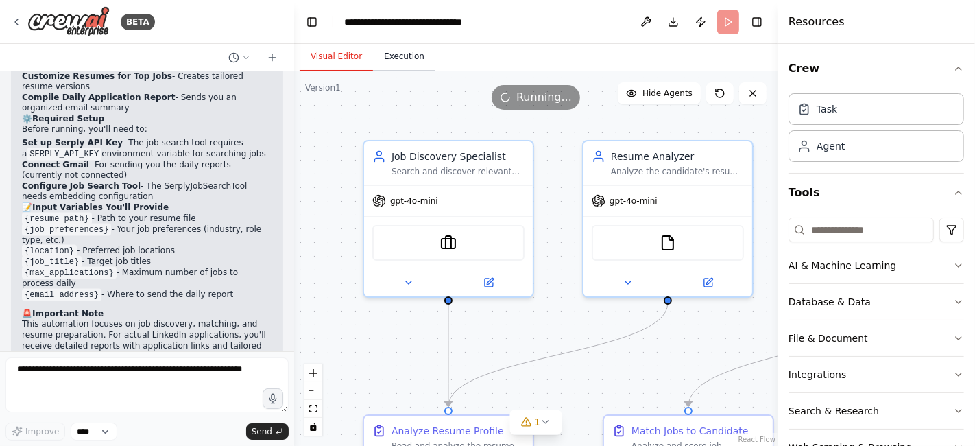
click at [401, 64] on button "Execution" at bounding box center [404, 57] width 62 height 29
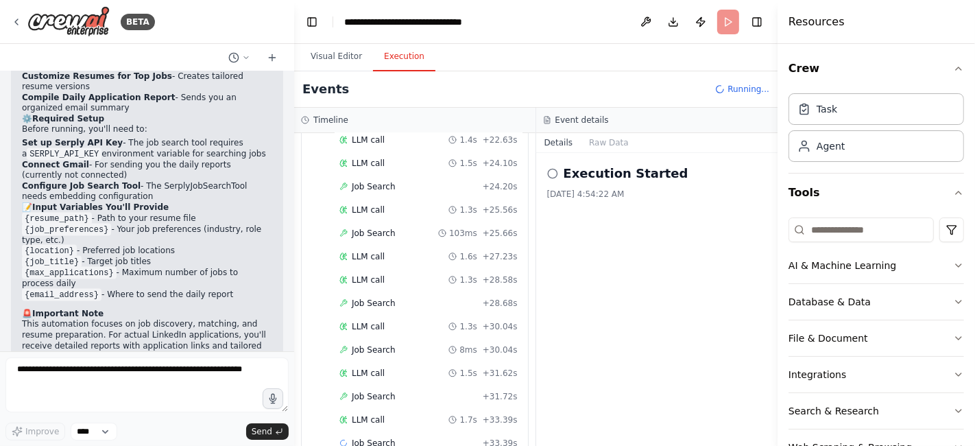
scroll to position [728, 0]
click at [563, 142] on button "Details" at bounding box center [558, 142] width 45 height 19
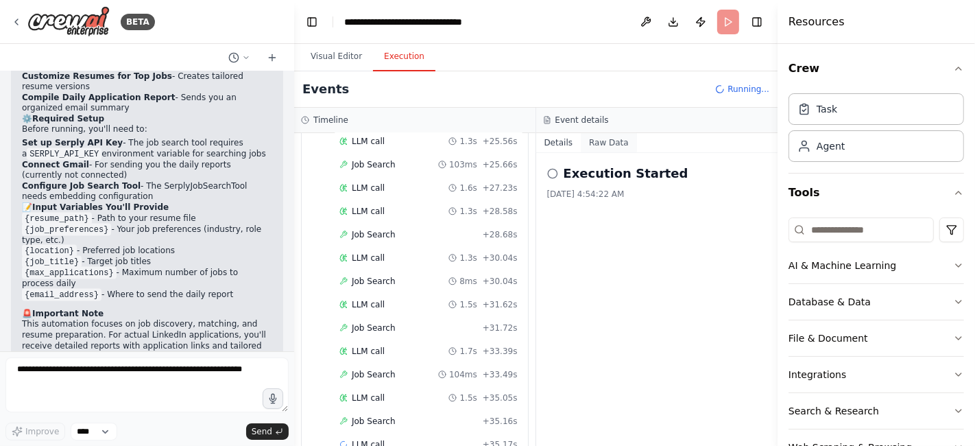
click at [609, 144] on button "Raw Data" at bounding box center [609, 142] width 56 height 19
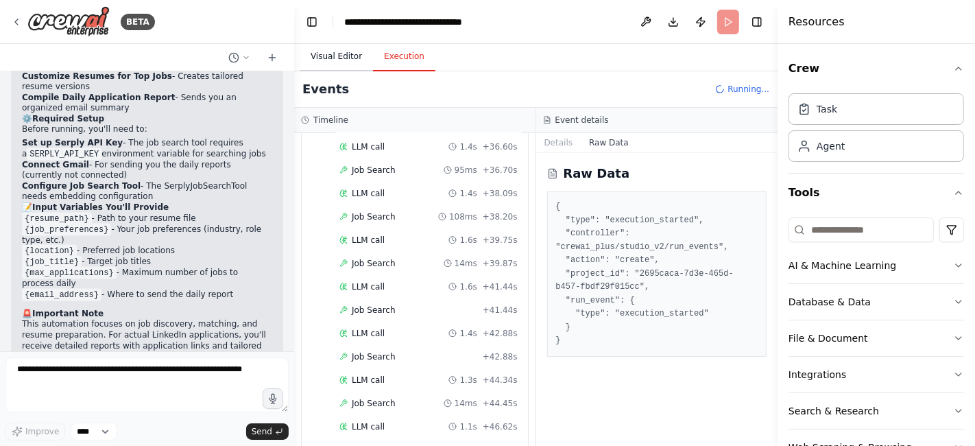
scroll to position [0, 0]
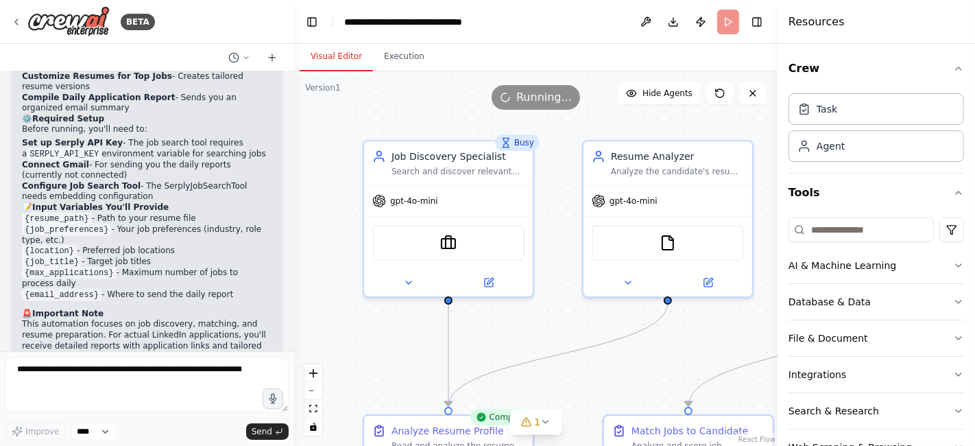
click at [337, 61] on button "Visual Editor" at bounding box center [336, 57] width 73 height 29
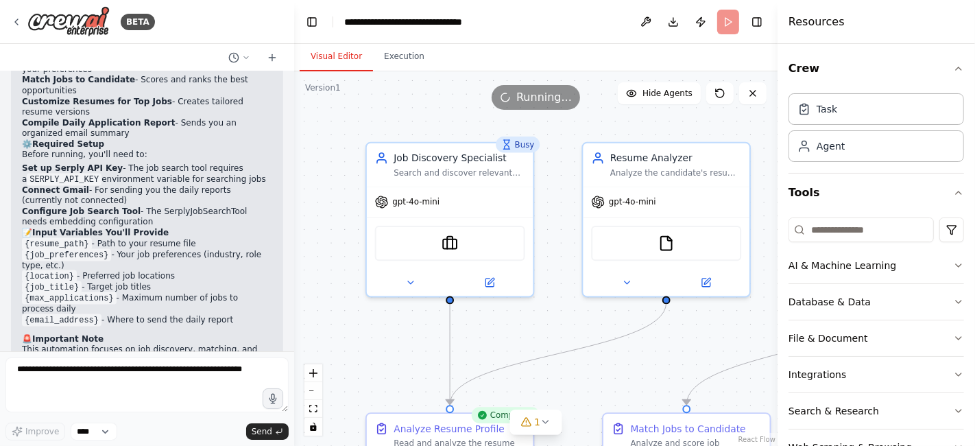
scroll to position [1705, 0]
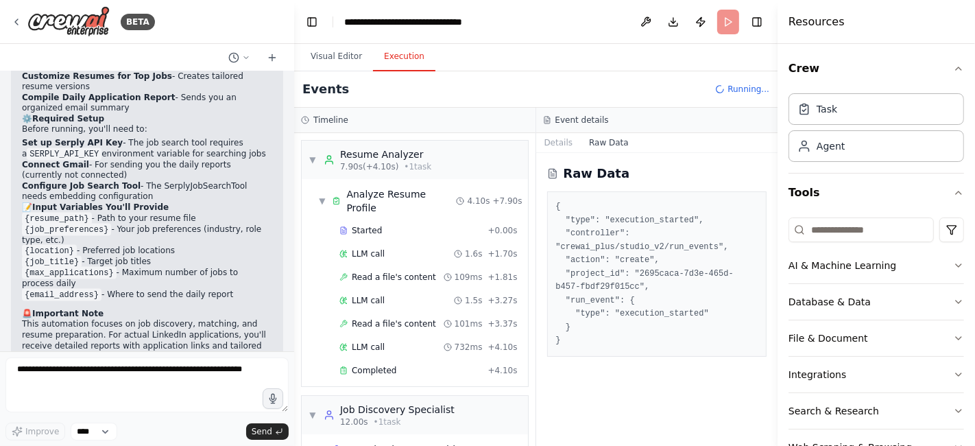
click at [399, 60] on button "Execution" at bounding box center [404, 57] width 62 height 29
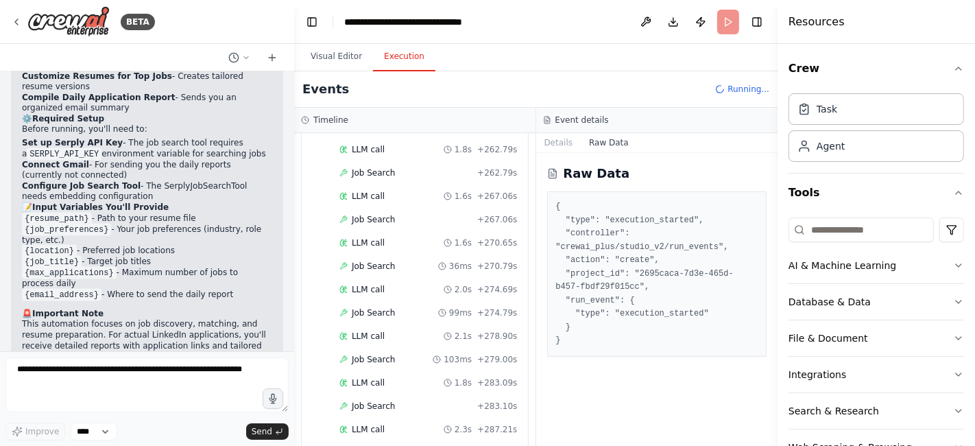
scroll to position [4171, 0]
click at [726, 19] on header "**********" at bounding box center [536, 22] width 484 height 44
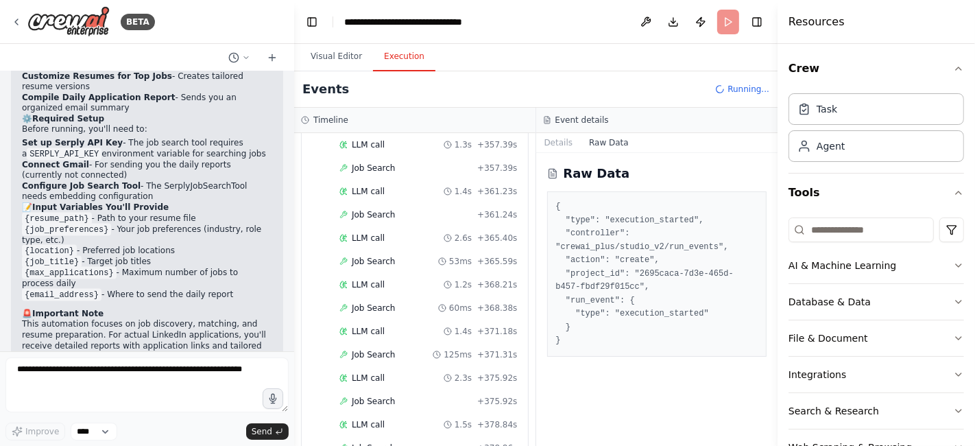
scroll to position [5341, 0]
click at [341, 57] on button "Visual Editor" at bounding box center [336, 57] width 73 height 29
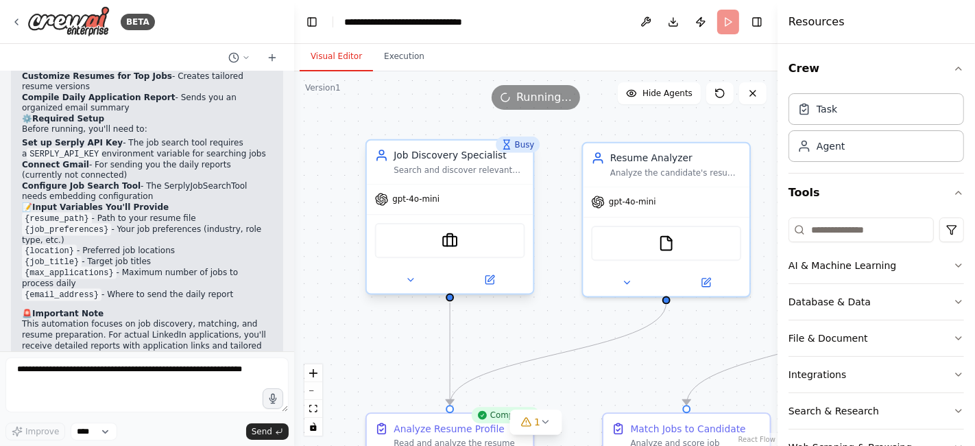
click at [493, 289] on div at bounding box center [450, 279] width 167 height 27
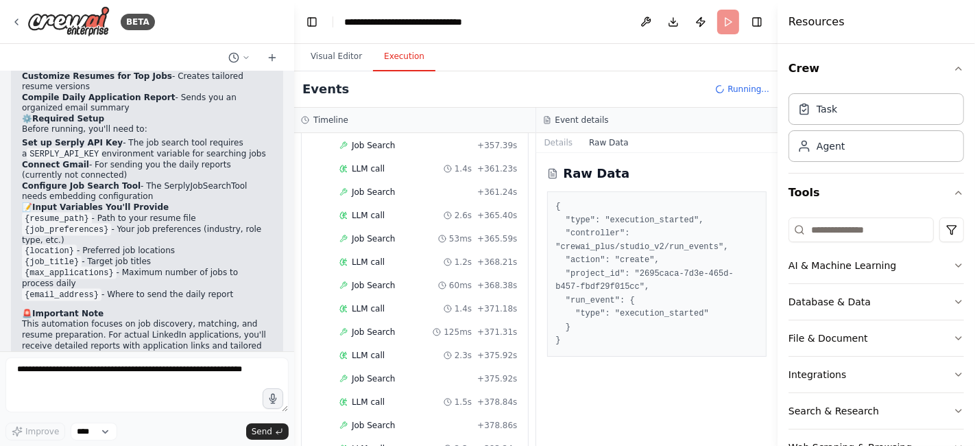
click at [398, 55] on button "Execution" at bounding box center [404, 57] width 62 height 29
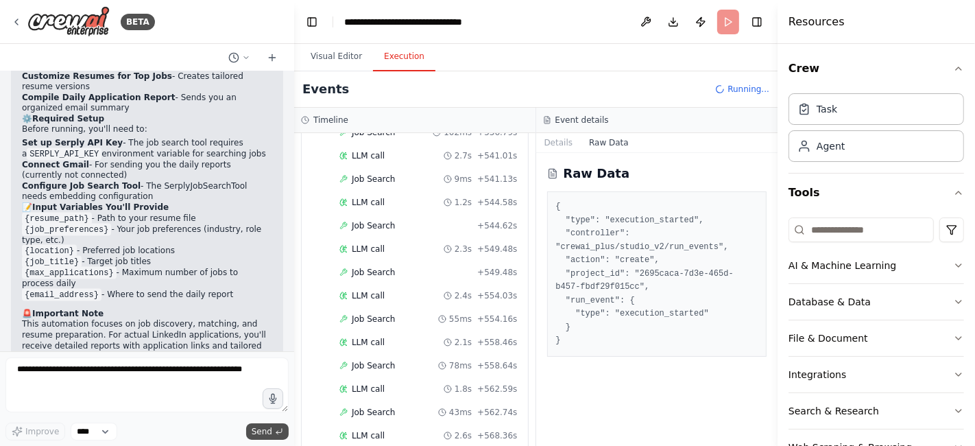
scroll to position [7475, 0]
click at [259, 427] on span "Send" at bounding box center [262, 431] width 21 height 11
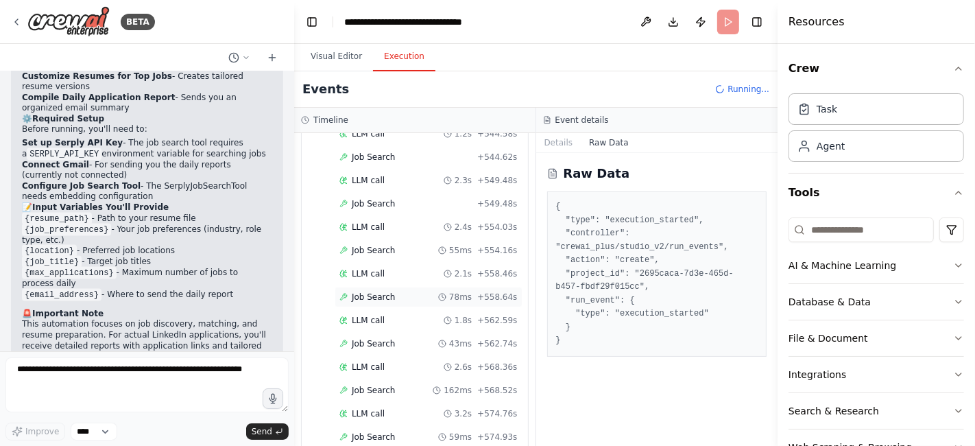
scroll to position [7545, 0]
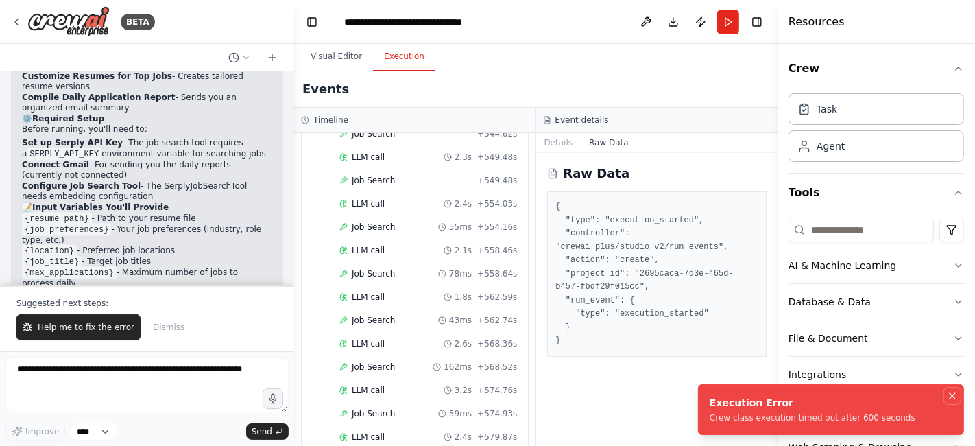
click at [949, 396] on icon "Notifications (F8)" at bounding box center [952, 395] width 11 height 11
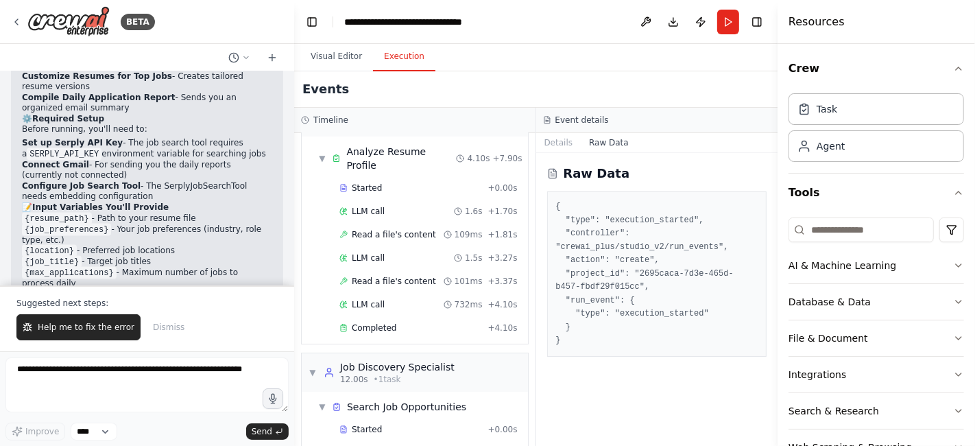
scroll to position [0, 0]
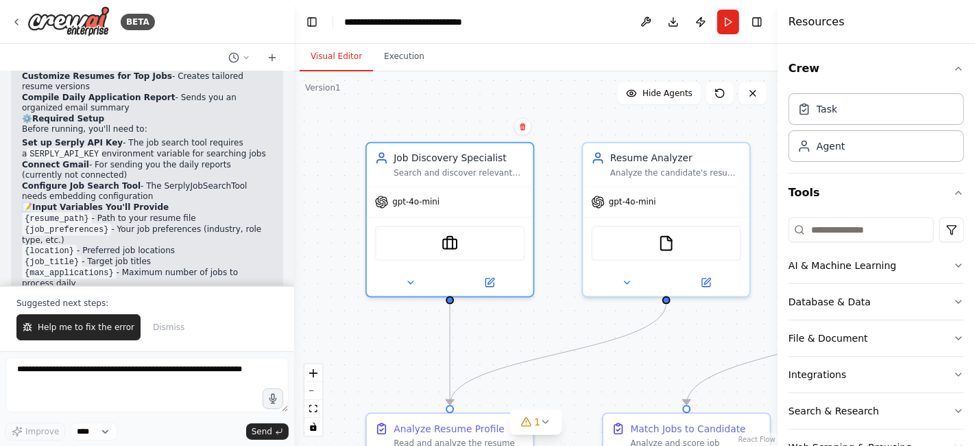
click at [325, 56] on button "Visual Editor" at bounding box center [336, 57] width 73 height 29
click at [448, 237] on img at bounding box center [450, 241] width 16 height 16
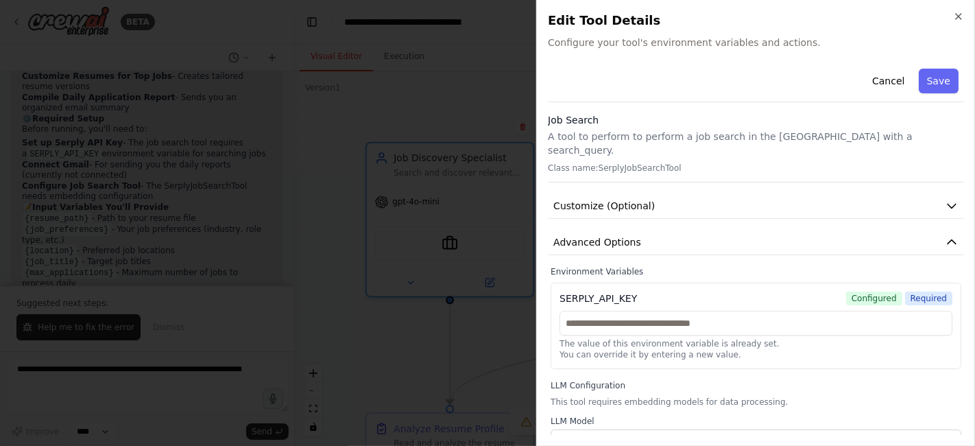
scroll to position [41, 0]
